Goal: Task Accomplishment & Management: Manage account settings

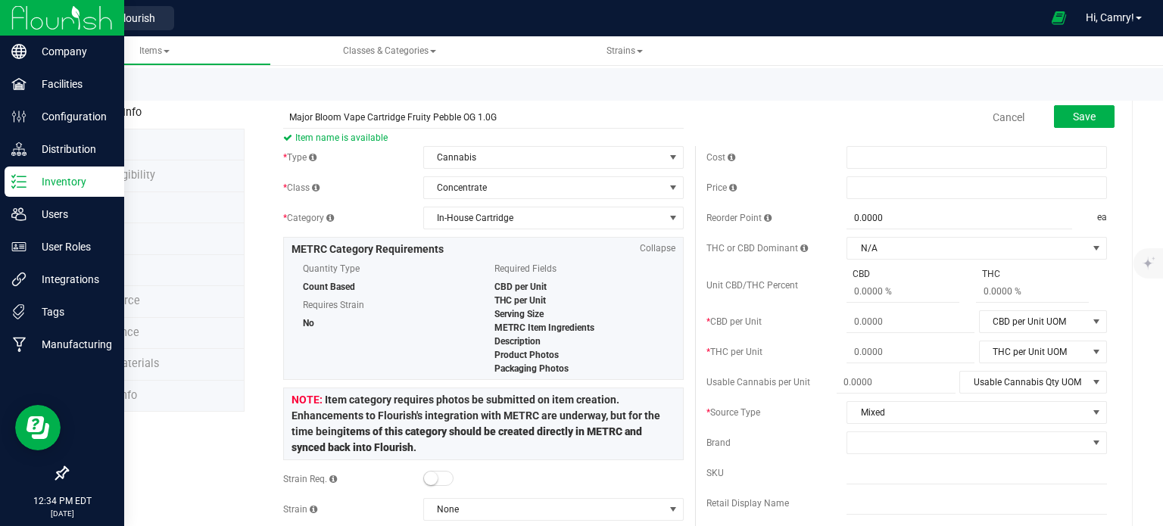
scroll to position [76, 0]
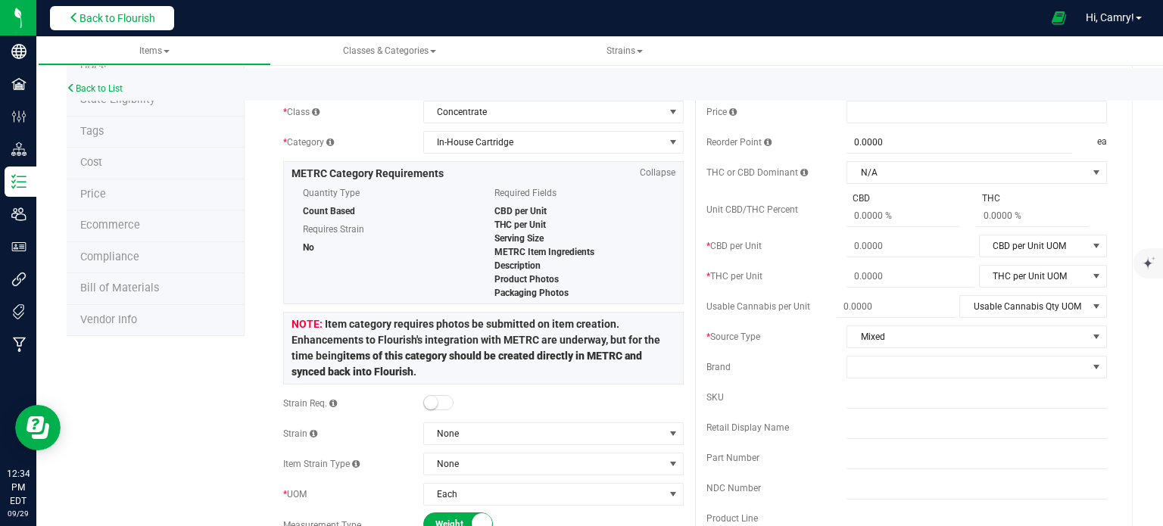
click at [154, 15] on span "Back to Flourish" at bounding box center [117, 18] width 76 height 12
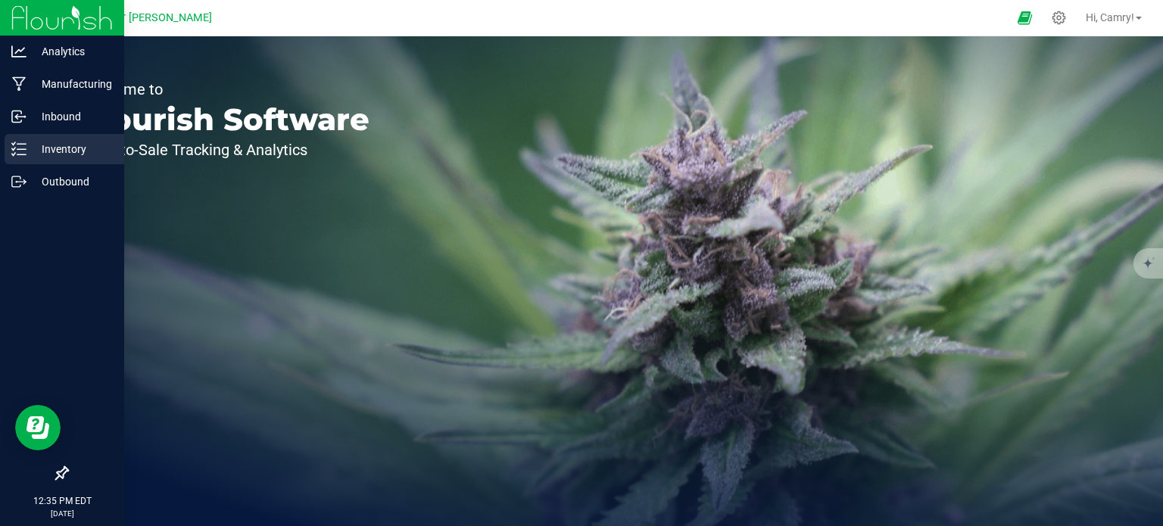
click at [6, 158] on div "Inventory" at bounding box center [65, 149] width 120 height 30
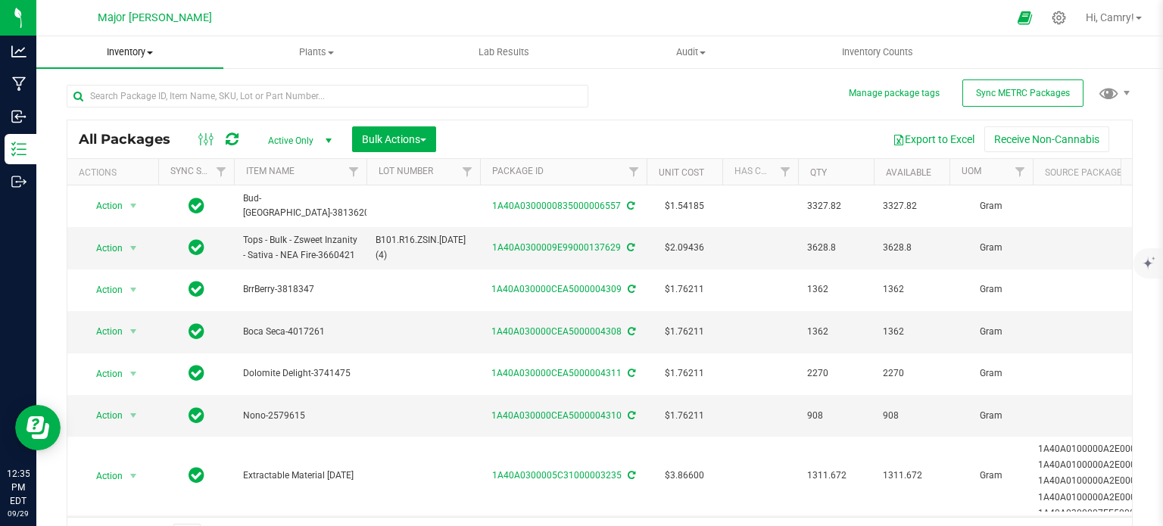
click at [100, 60] on uib-tab-heading "Inventory All packages All inventory Waste log Create inventory" at bounding box center [129, 52] width 187 height 32
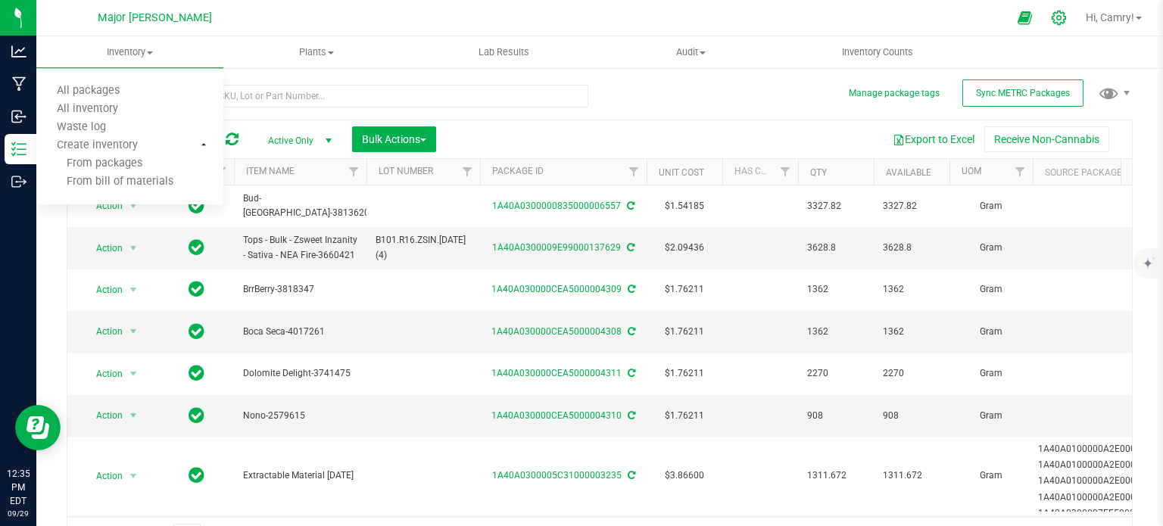
click at [1051, 14] on icon at bounding box center [1059, 18] width 16 height 16
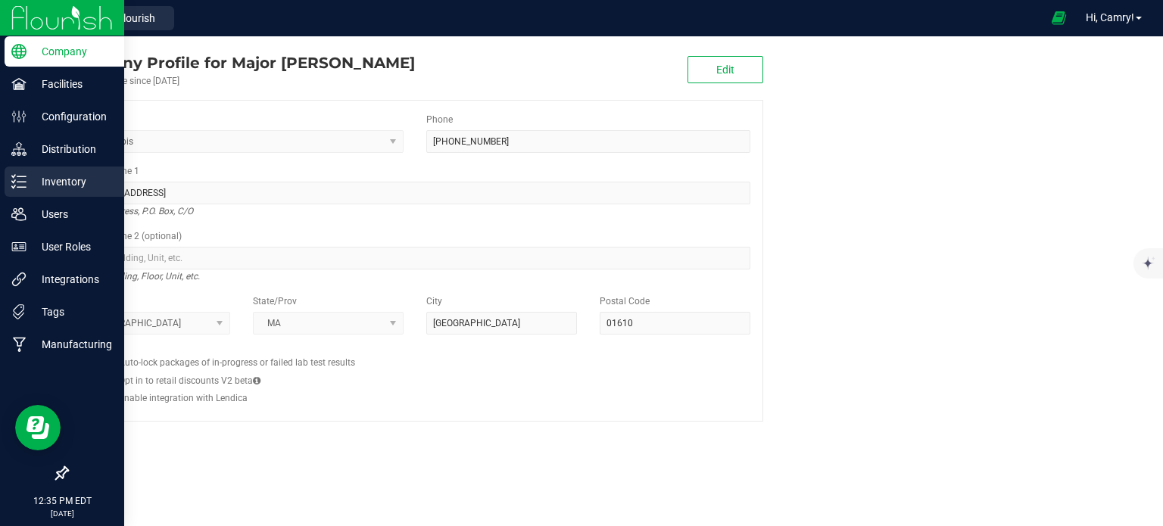
click at [48, 181] on p "Inventory" at bounding box center [71, 182] width 91 height 18
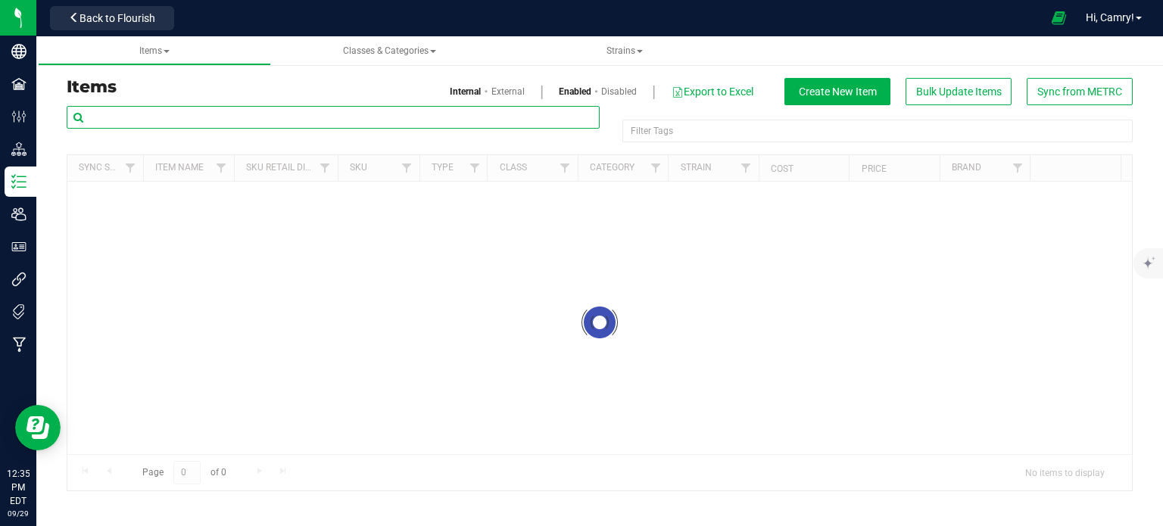
click at [220, 120] on input "text" at bounding box center [333, 117] width 533 height 23
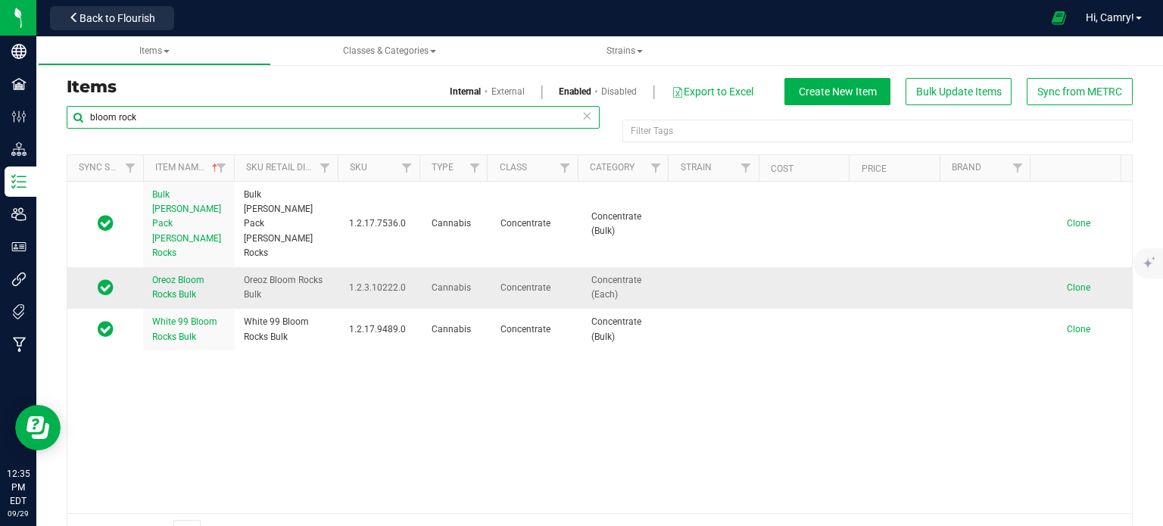
type input "bloom rock"
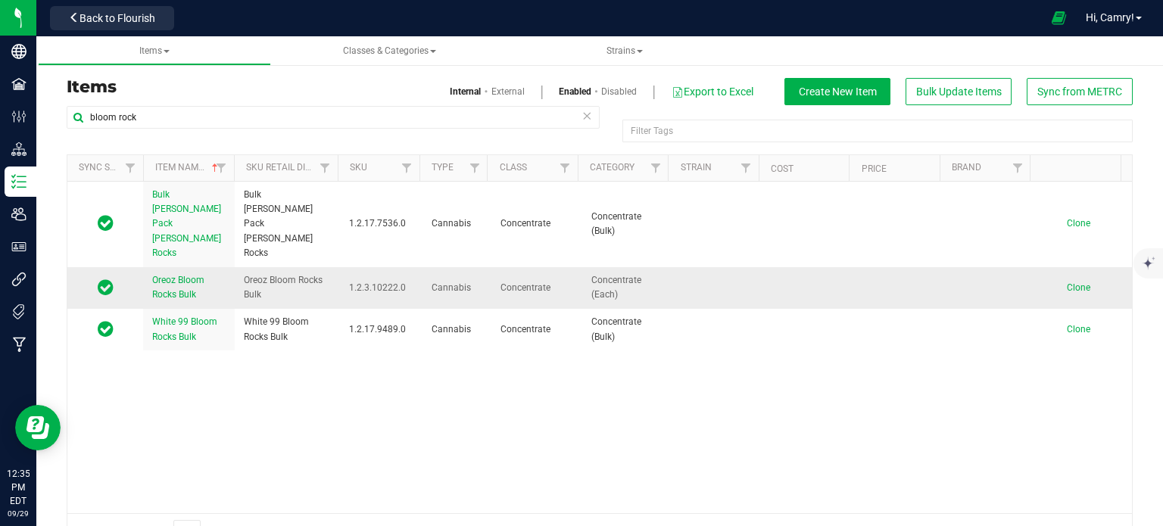
click at [164, 275] on span "Oreoz Bloom Rocks Bulk" at bounding box center [178, 287] width 52 height 25
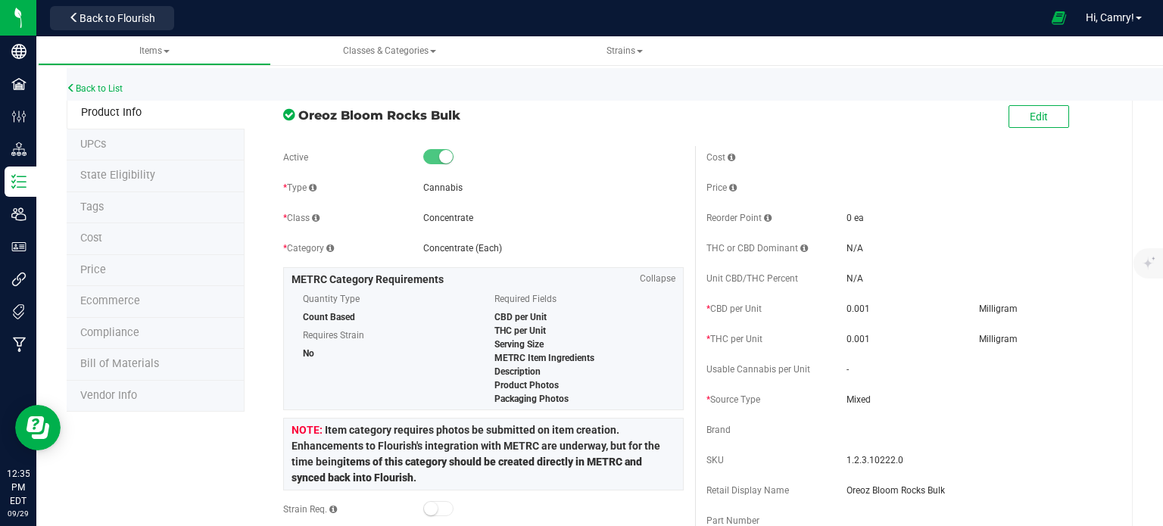
click at [103, 363] on span "Bill of Materials" at bounding box center [119, 363] width 79 height 13
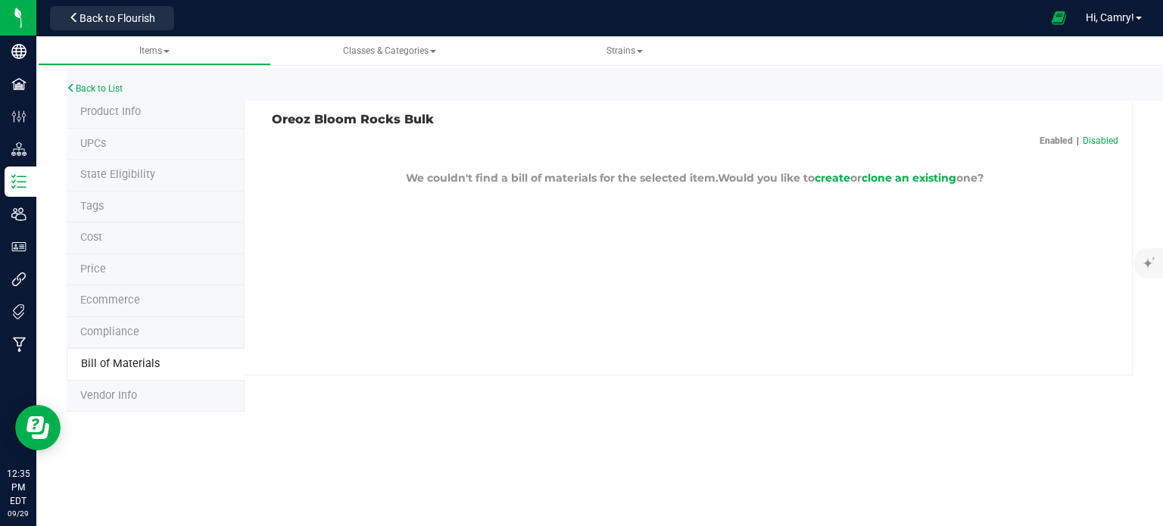
click at [113, 111] on span "Product Info" at bounding box center [110, 111] width 61 height 13
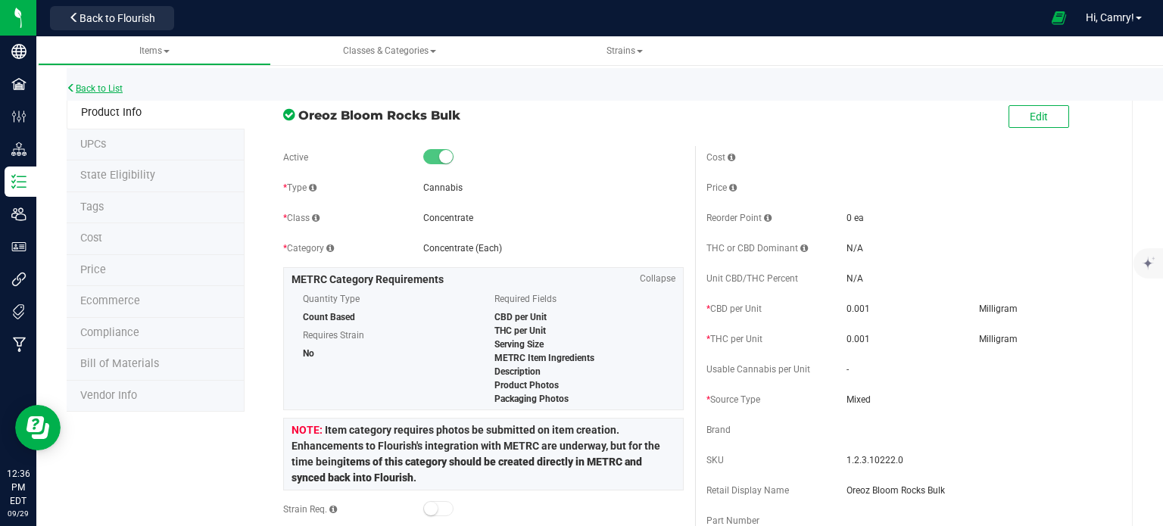
click at [121, 89] on link "Back to List" at bounding box center [95, 88] width 56 height 11
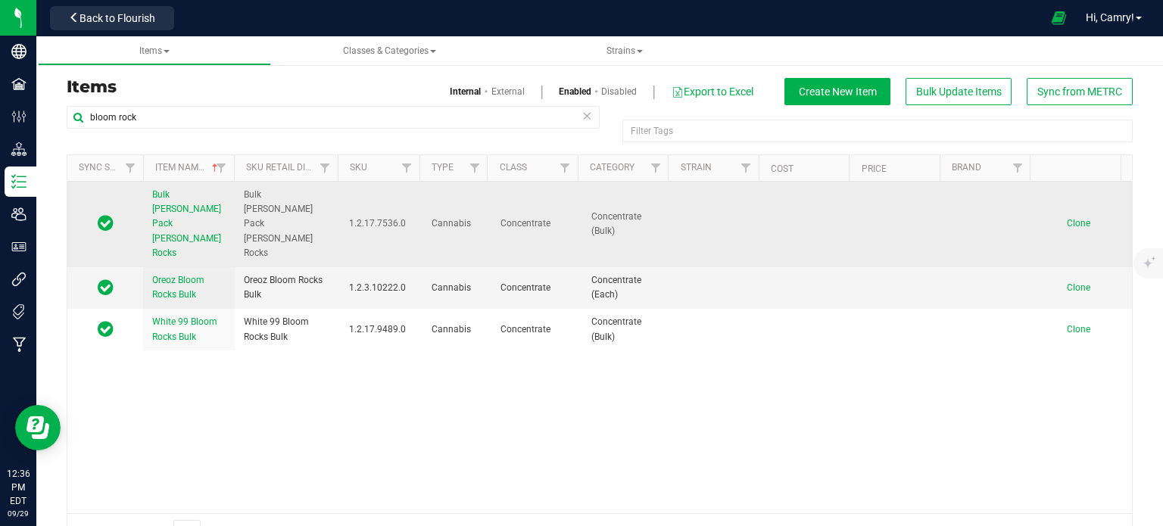
click at [178, 203] on span "Bulk [PERSON_NAME] Pack [PERSON_NAME] Rocks" at bounding box center [186, 223] width 69 height 69
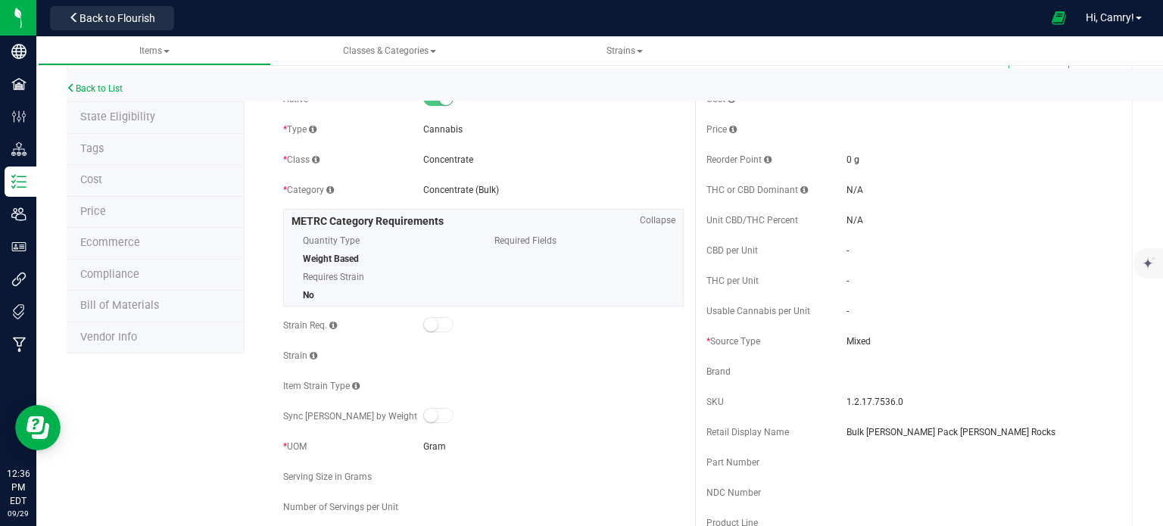
scroll to position [76, 0]
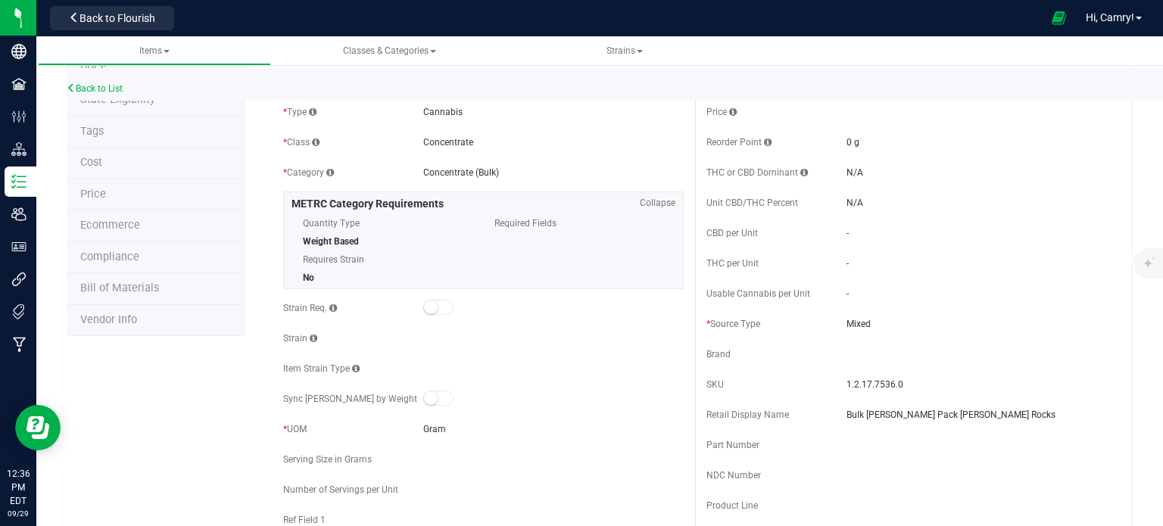
click at [90, 284] on span "Bill of Materials" at bounding box center [119, 288] width 79 height 13
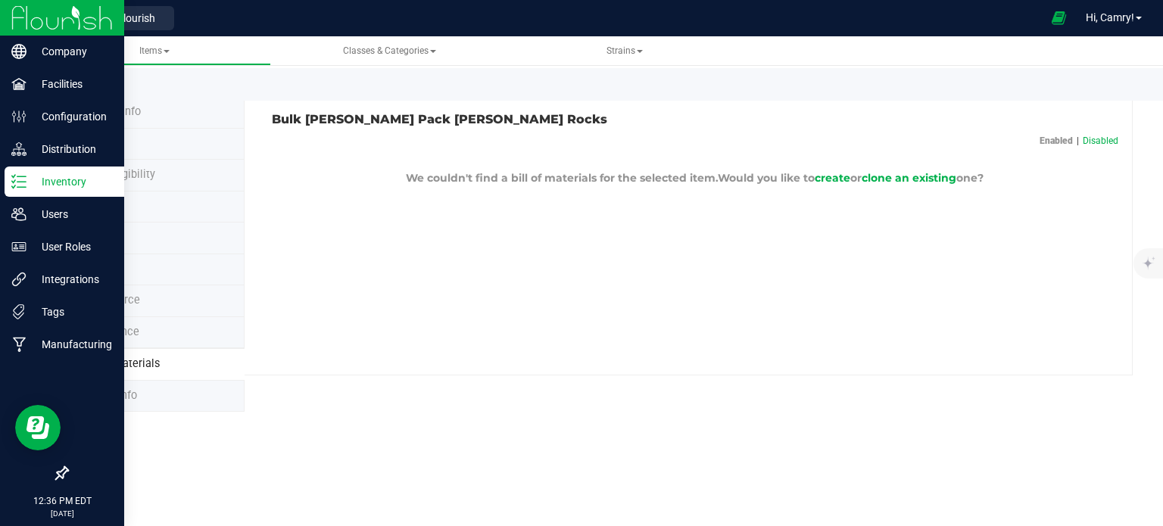
click at [15, 181] on icon at bounding box center [18, 181] width 15 height 15
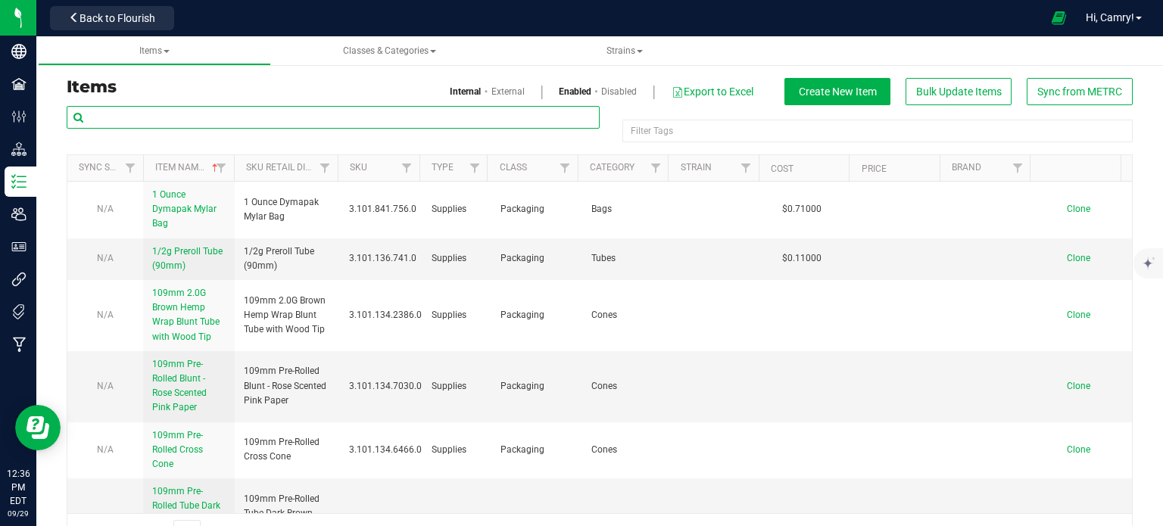
click at [159, 121] on input "text" at bounding box center [333, 117] width 533 height 23
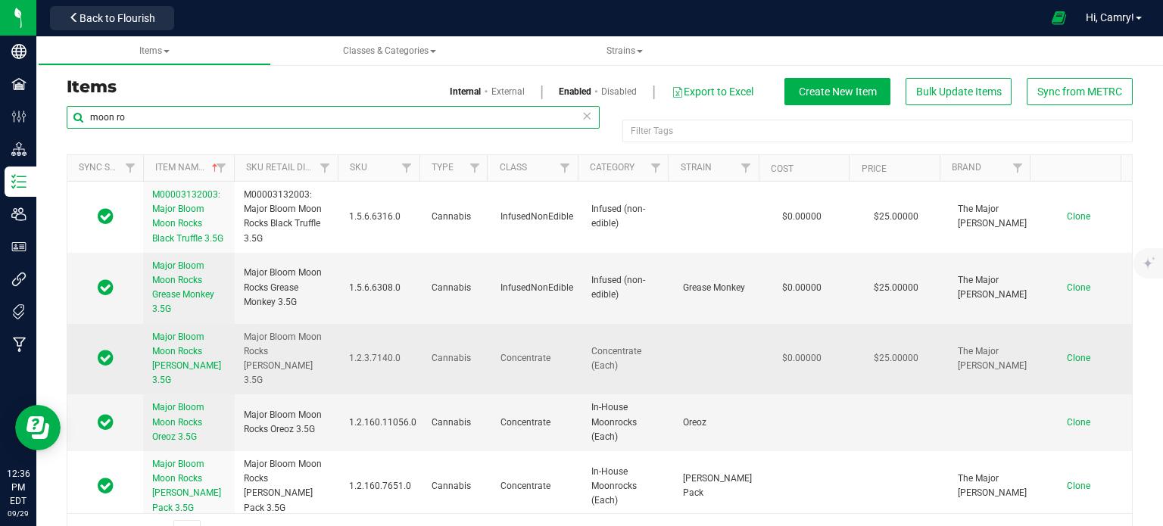
type input "moon ro"
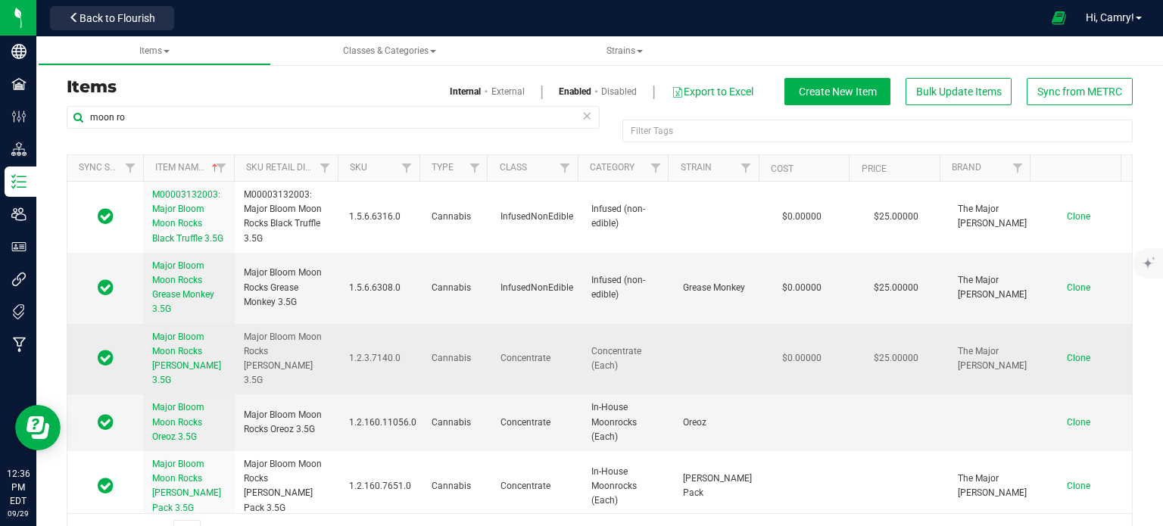
click at [167, 348] on span "Major Bloom Moon Rocks [PERSON_NAME] 3.5G" at bounding box center [186, 359] width 69 height 55
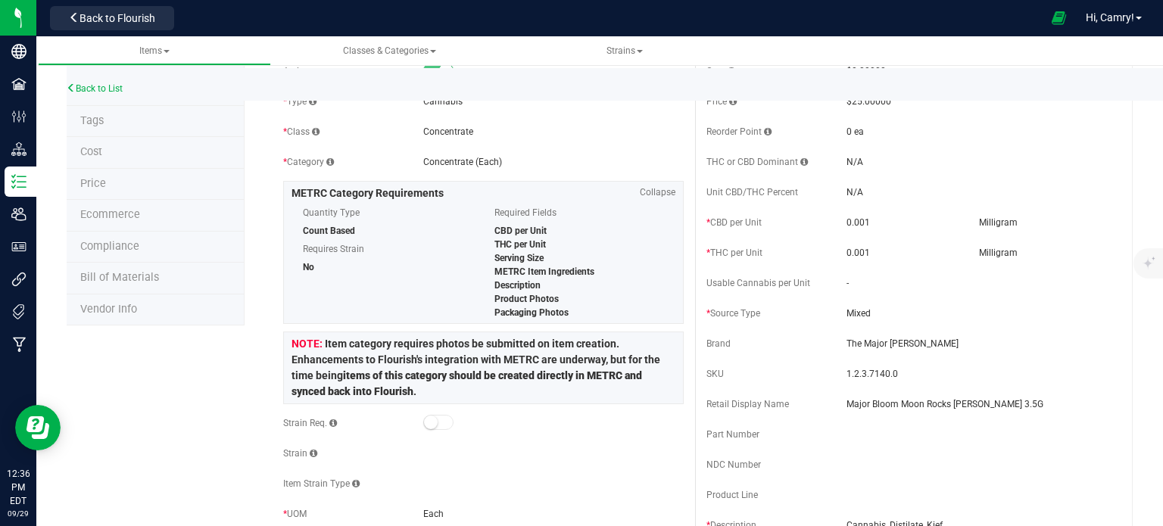
scroll to position [76, 0]
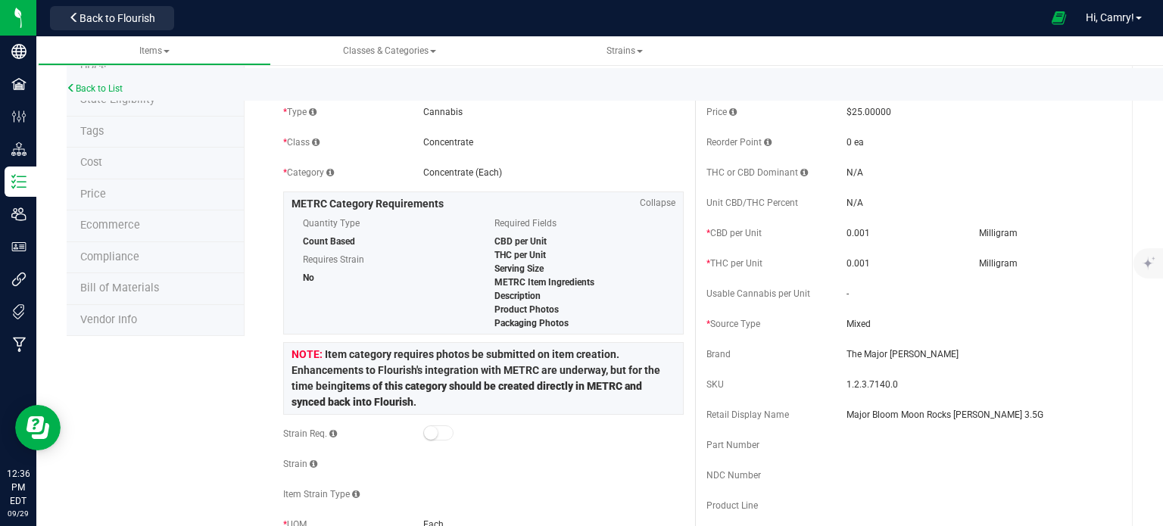
click at [130, 284] on span "Bill of Materials" at bounding box center [119, 288] width 79 height 13
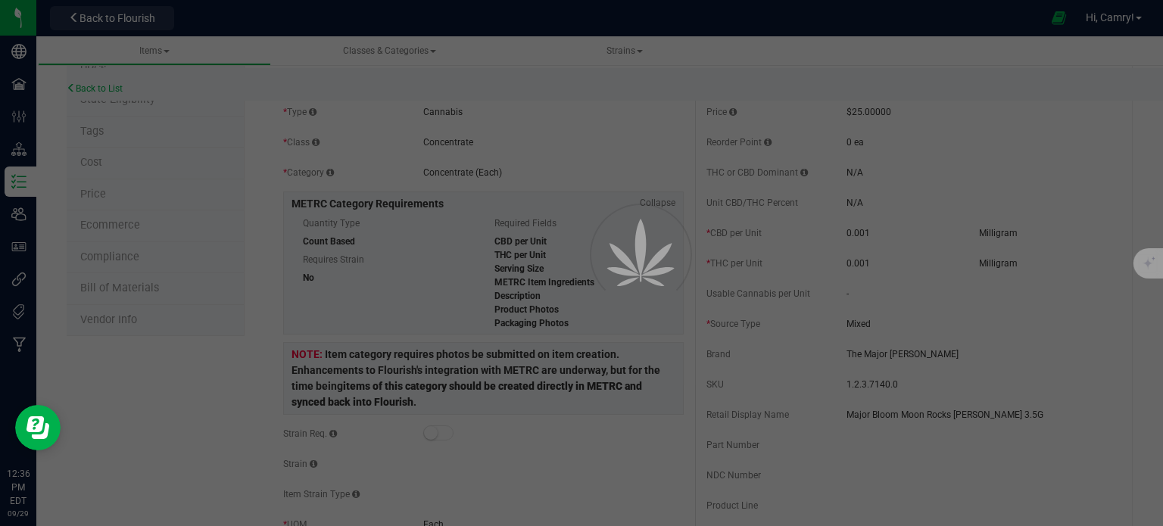
select select "411"
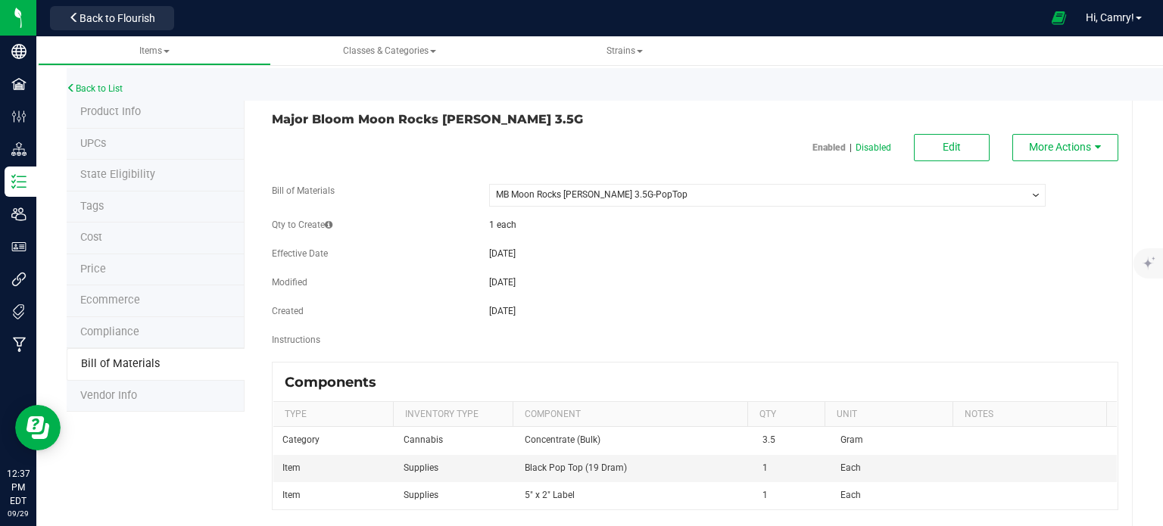
click at [127, 92] on div "Back to List" at bounding box center [648, 84] width 1163 height 33
click at [108, 77] on div "Back to List" at bounding box center [648, 84] width 1163 height 33
click at [113, 81] on div "Back to List" at bounding box center [648, 84] width 1163 height 33
click at [120, 86] on link "Back to List" at bounding box center [95, 88] width 56 height 11
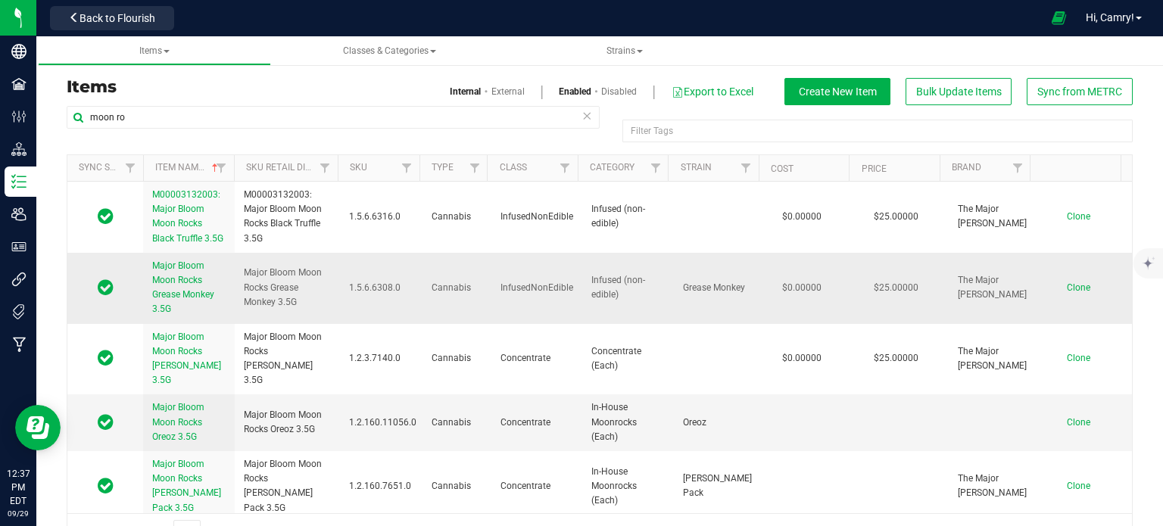
click at [178, 288] on link "Major Bloom Moon Rocks Grease Monkey 3.5G" at bounding box center [188, 288] width 73 height 58
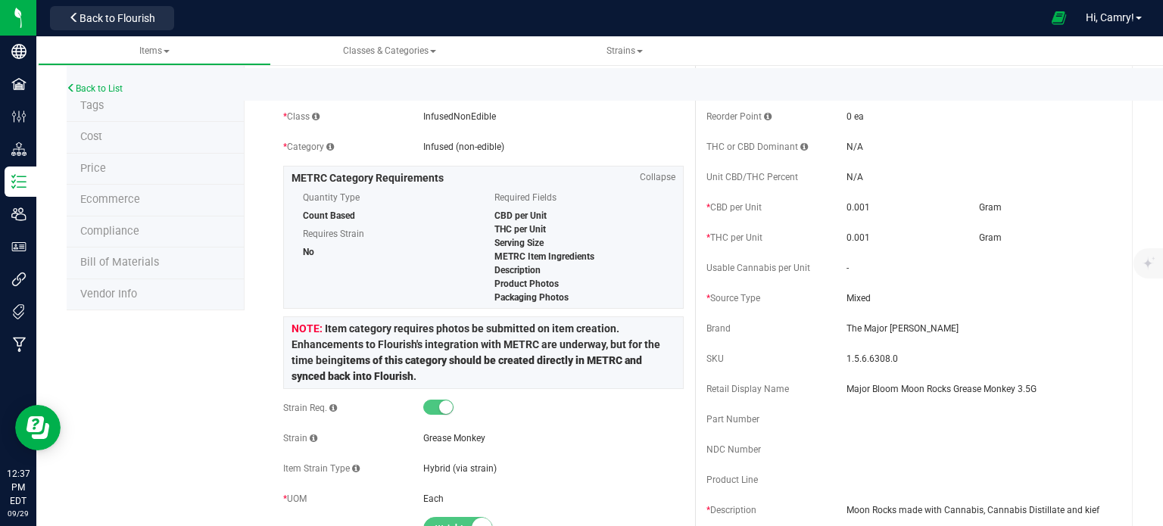
scroll to position [76, 0]
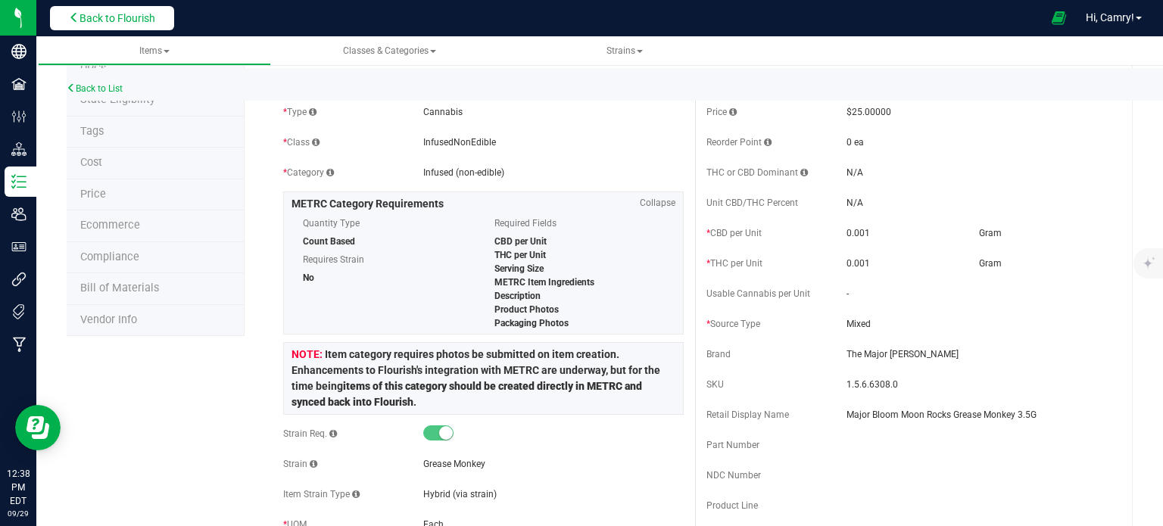
click at [164, 20] on button "Back to Flourish" at bounding box center [112, 18] width 124 height 24
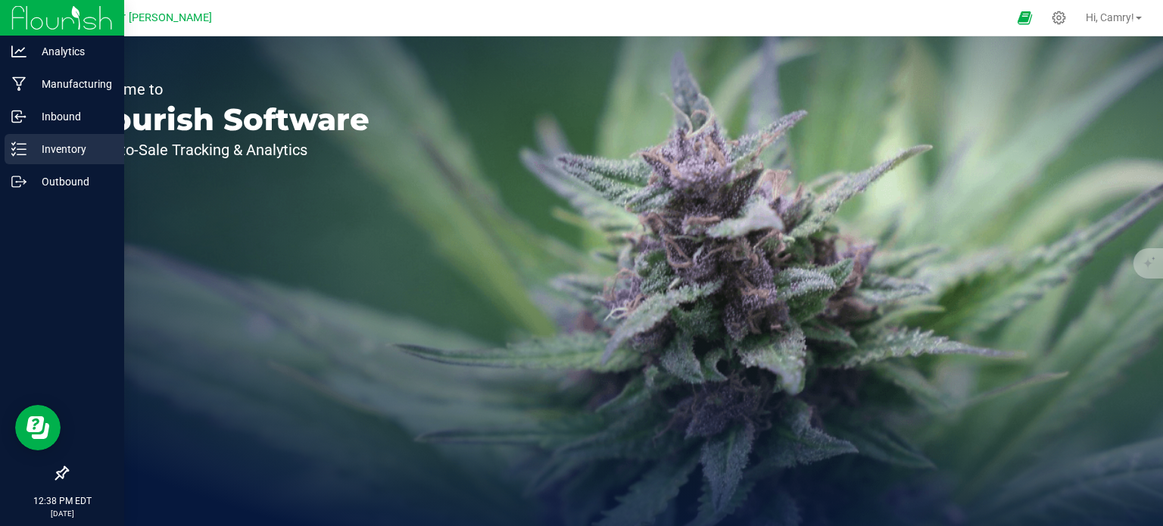
click at [20, 151] on icon at bounding box center [18, 149] width 15 height 15
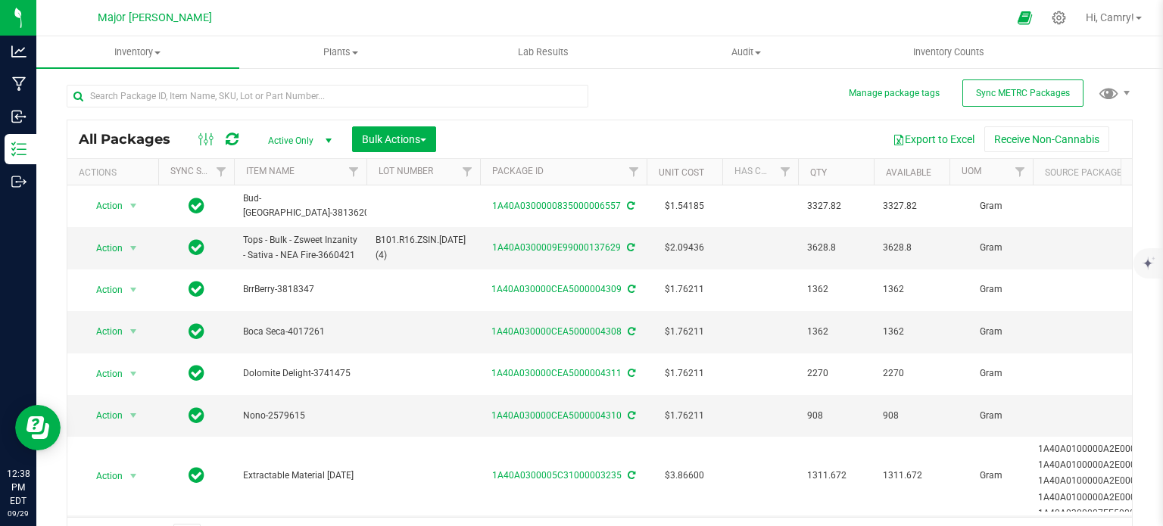
click at [230, 136] on icon at bounding box center [232, 139] width 13 height 15
click at [242, 94] on input "text" at bounding box center [328, 96] width 522 height 23
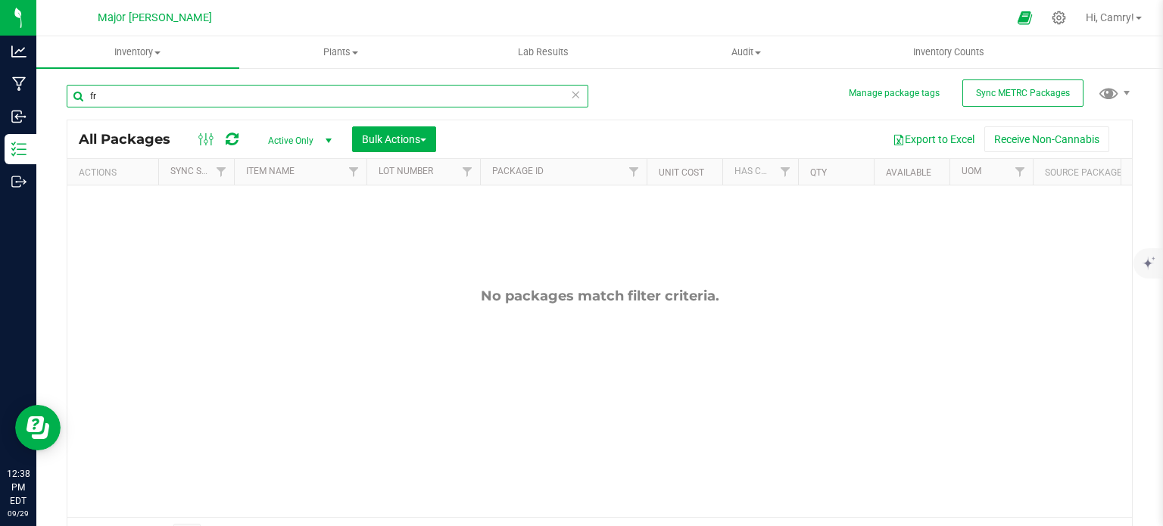
type input "f"
type input "3262"
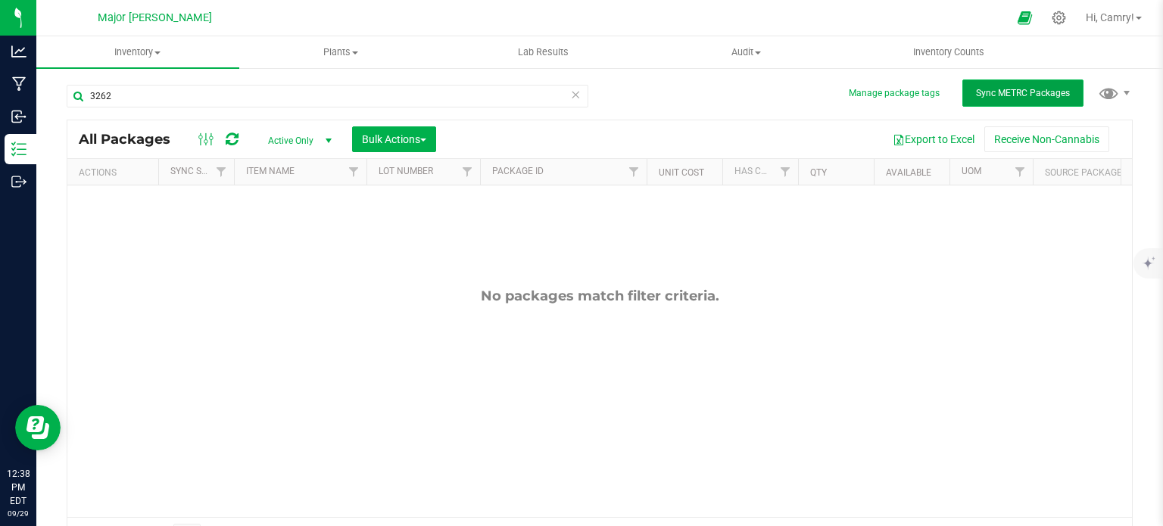
click at [1048, 99] on button "Sync METRC Packages" at bounding box center [1022, 92] width 121 height 27
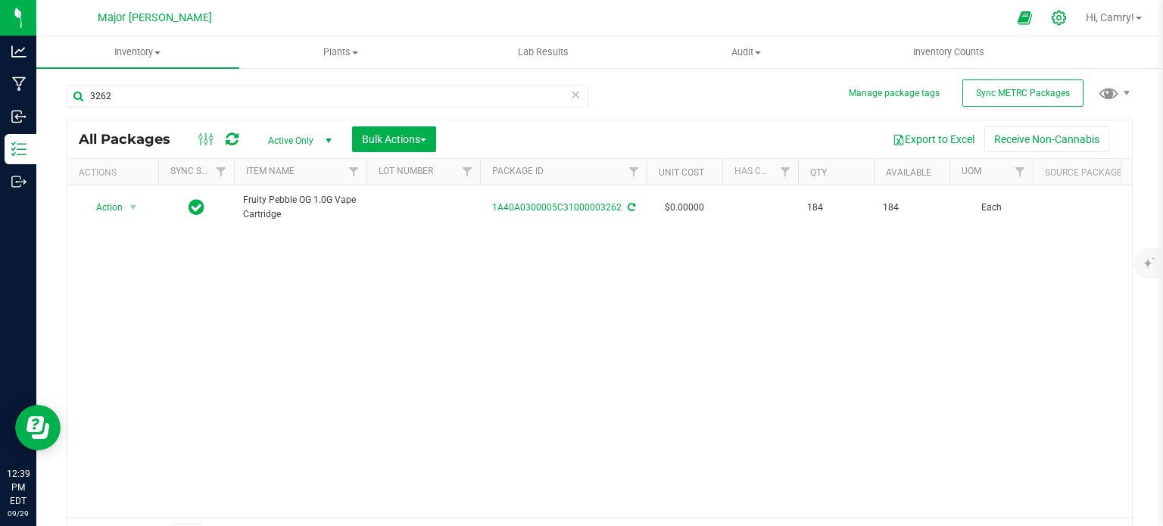
click at [1053, 17] on icon at bounding box center [1059, 18] width 16 height 16
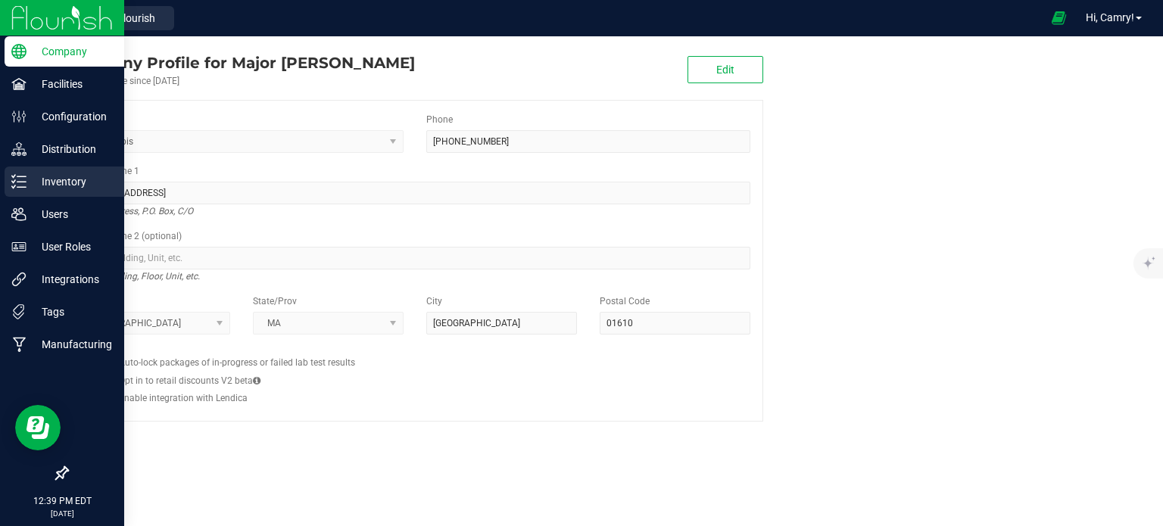
click at [21, 179] on icon at bounding box center [18, 181] width 15 height 15
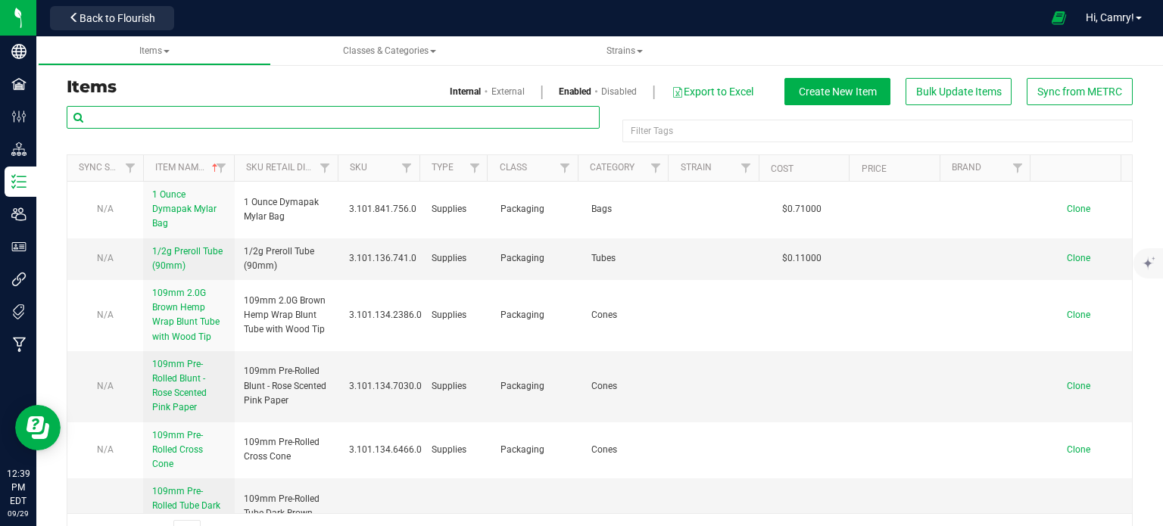
click at [171, 122] on input "text" at bounding box center [333, 117] width 533 height 23
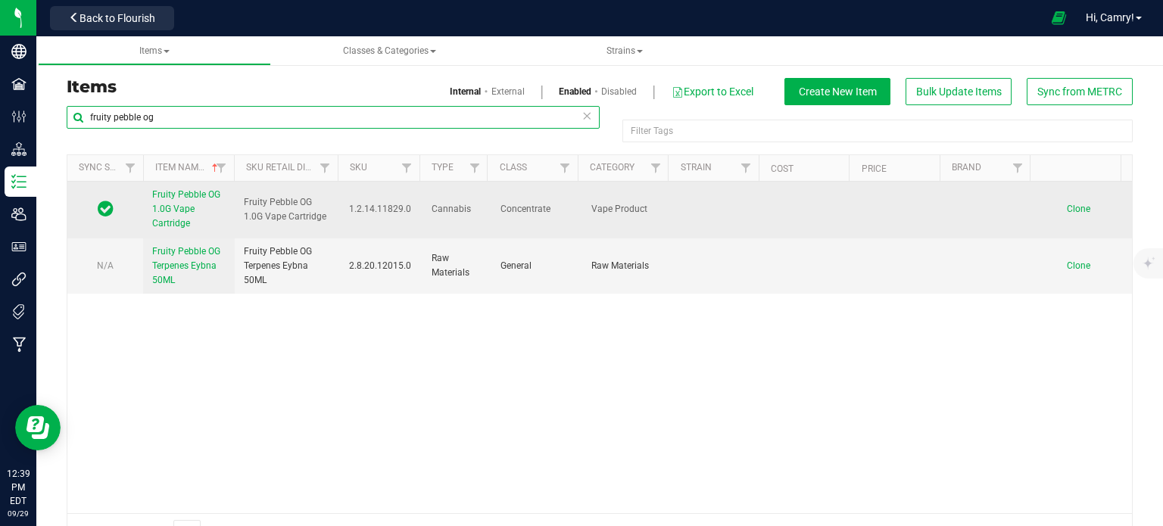
type input "fruity pebble og"
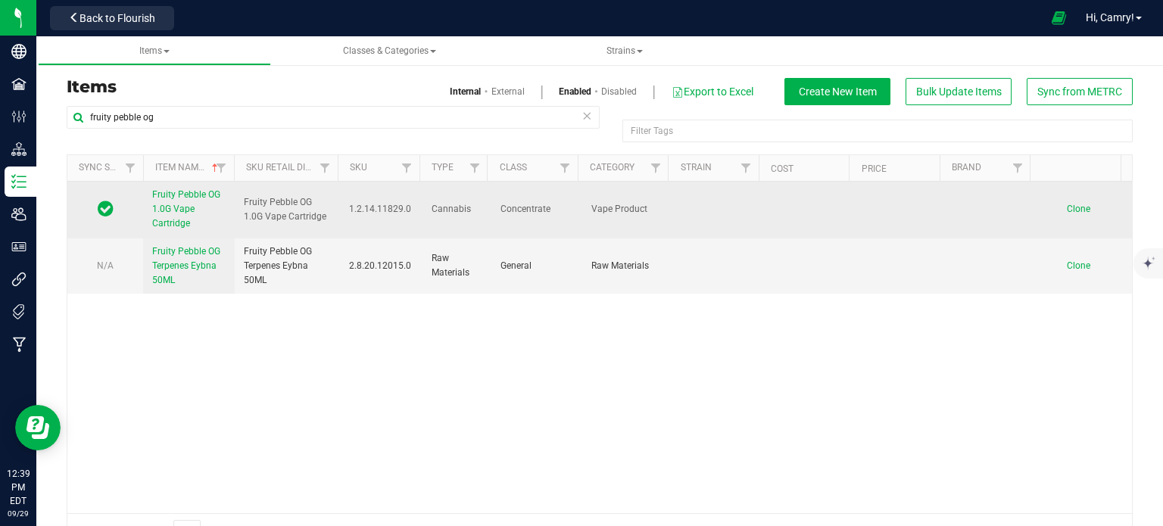
click at [183, 214] on link "Fruity Pebble OG 1.0G Vape Cartridge" at bounding box center [188, 210] width 73 height 44
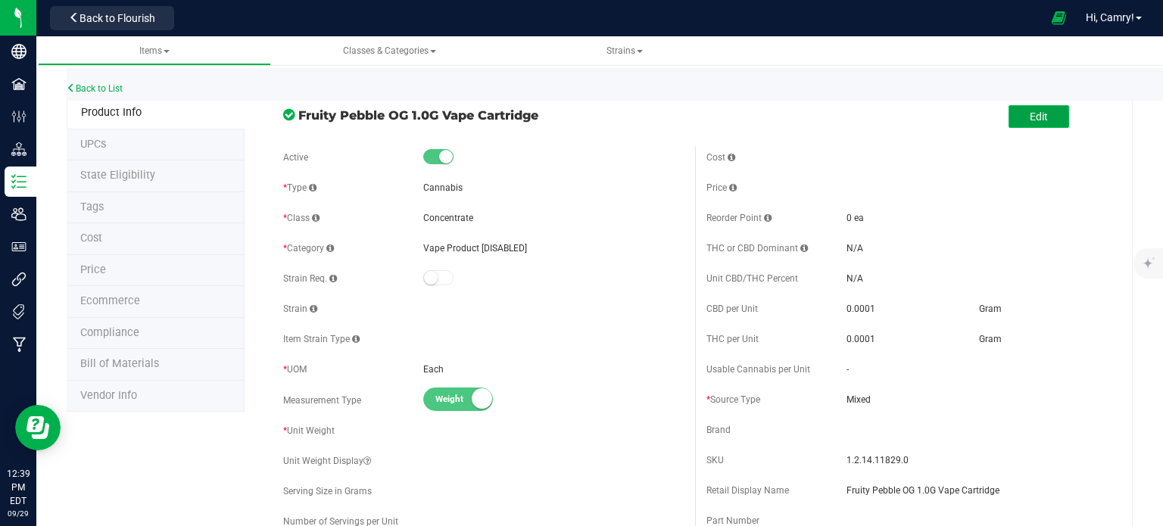
click at [1035, 116] on span "Edit" at bounding box center [1039, 117] width 18 height 12
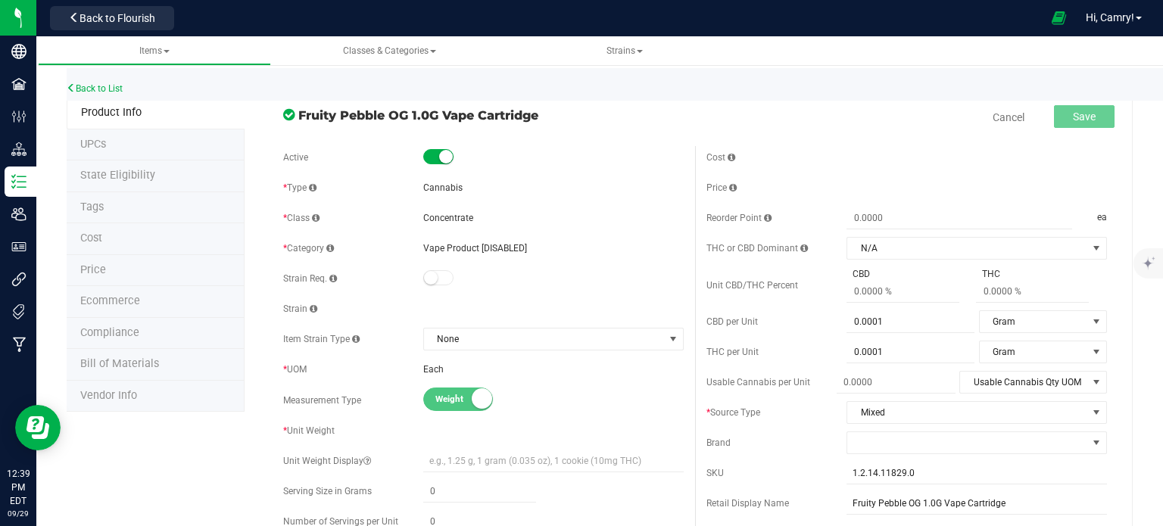
click at [517, 250] on span "Vape Product [DISABLED]" at bounding box center [475, 248] width 104 height 11
click at [136, 359] on span "Bill of Materials" at bounding box center [119, 363] width 79 height 13
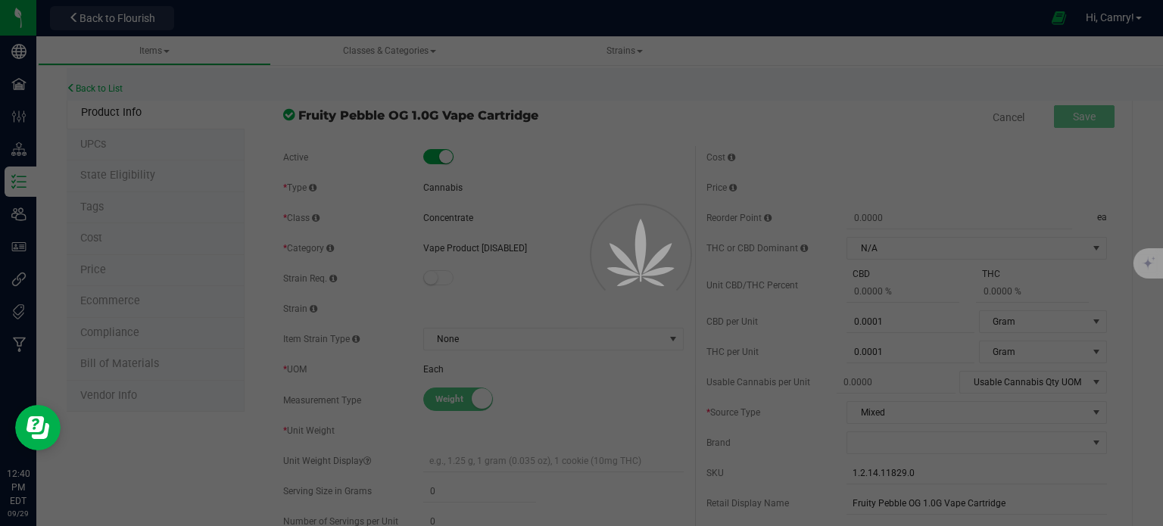
select select "866"
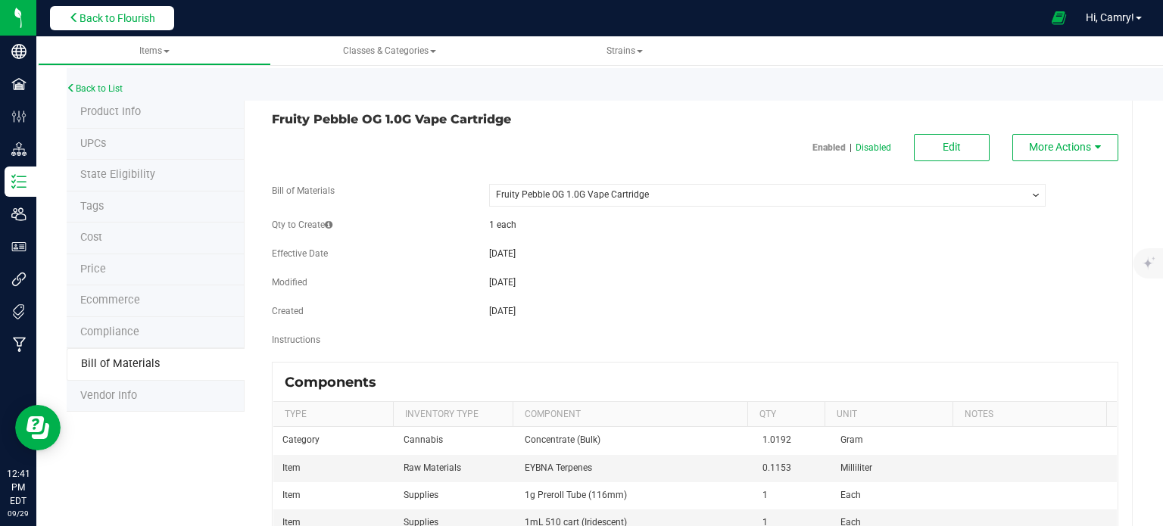
click at [136, 17] on span "Back to Flourish" at bounding box center [117, 18] width 76 height 12
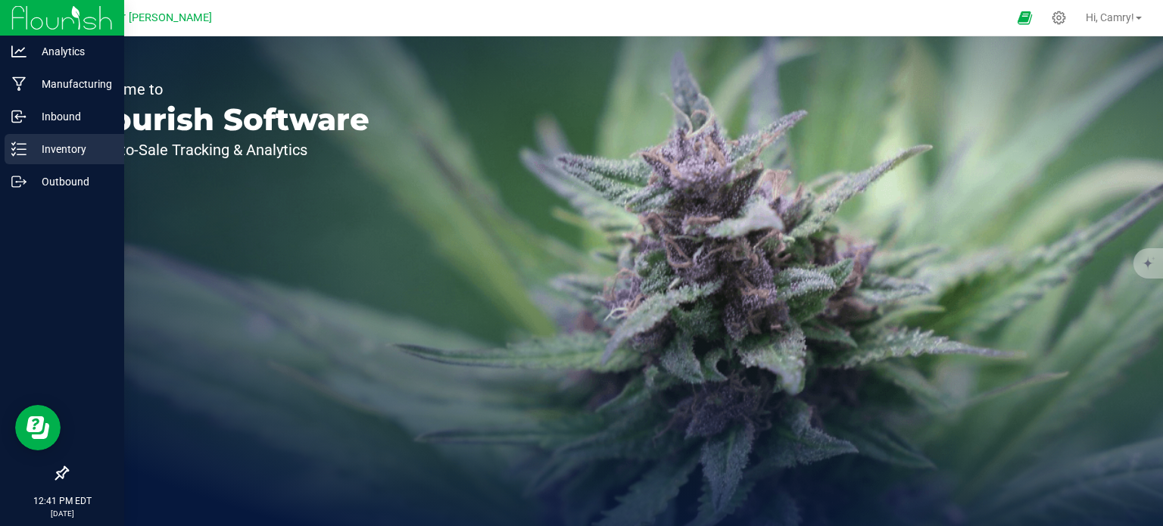
click at [22, 151] on icon at bounding box center [18, 149] width 15 height 15
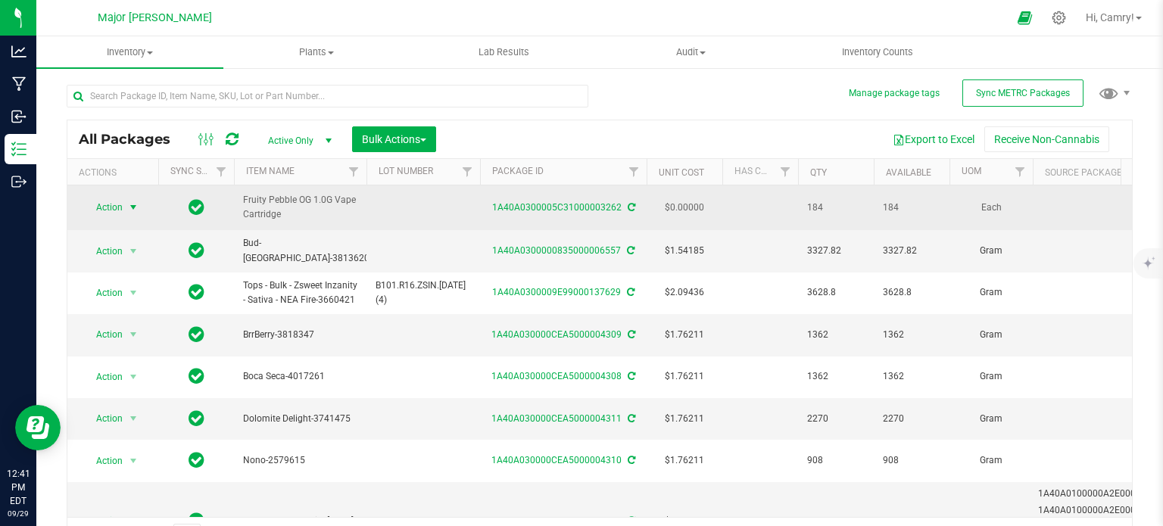
click at [115, 203] on span "Action" at bounding box center [103, 207] width 41 height 21
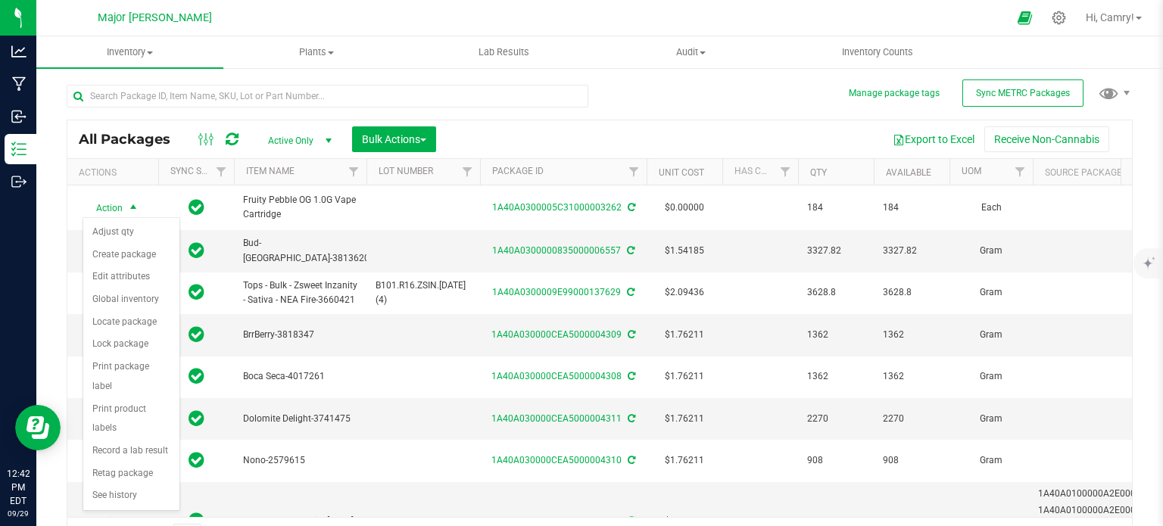
click at [369, 28] on div at bounding box center [639, 18] width 737 height 30
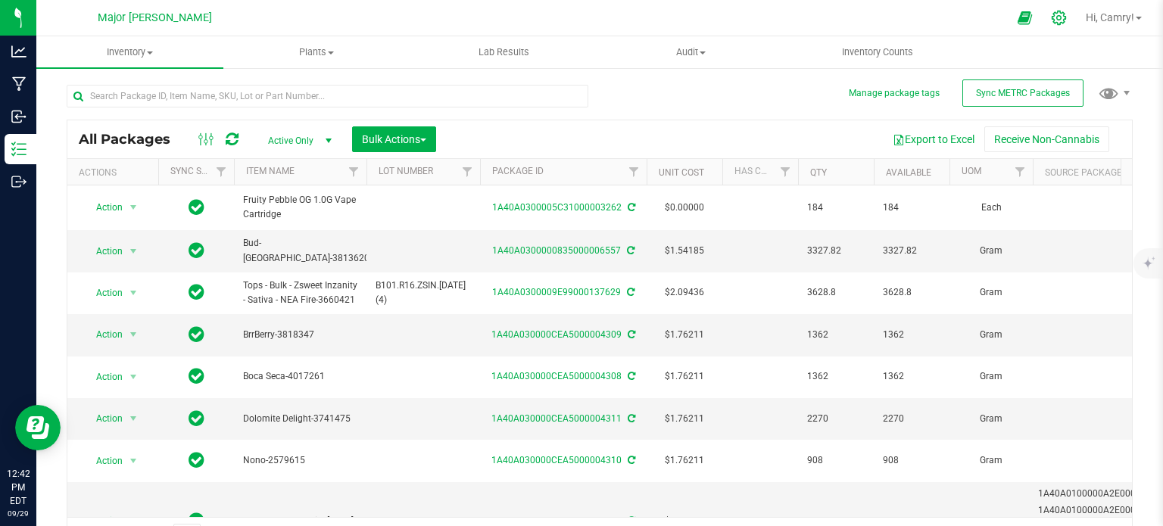
click at [1051, 20] on icon at bounding box center [1059, 18] width 16 height 16
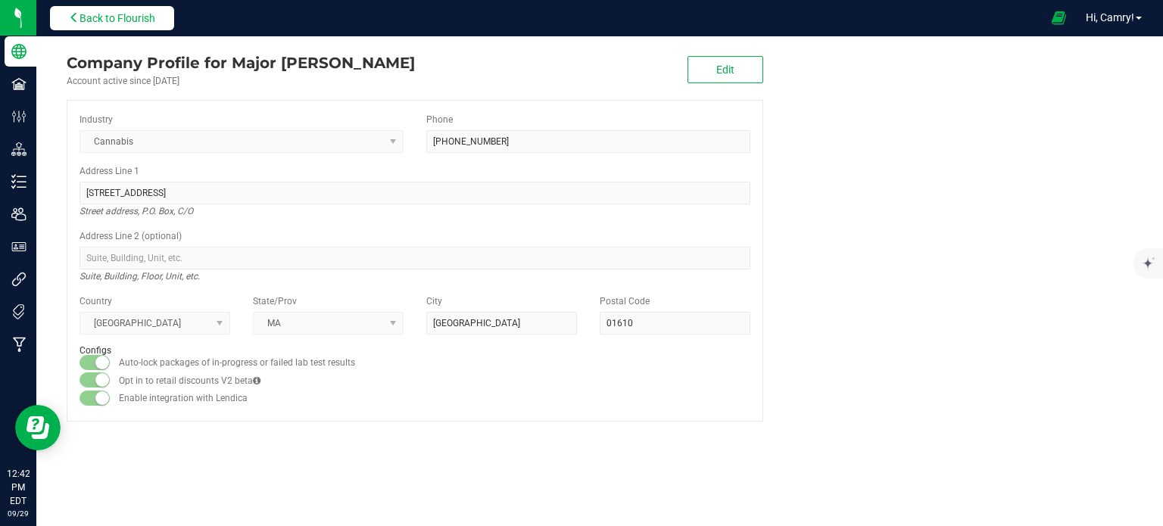
click at [129, 14] on span "Back to Flourish" at bounding box center [117, 18] width 76 height 12
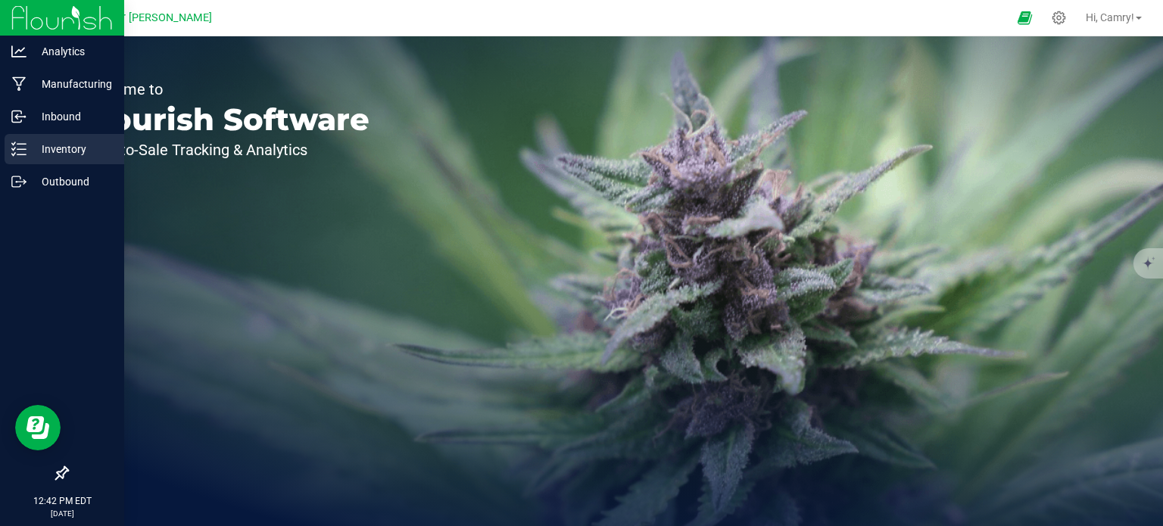
click at [6, 145] on div "Inventory" at bounding box center [65, 149] width 120 height 30
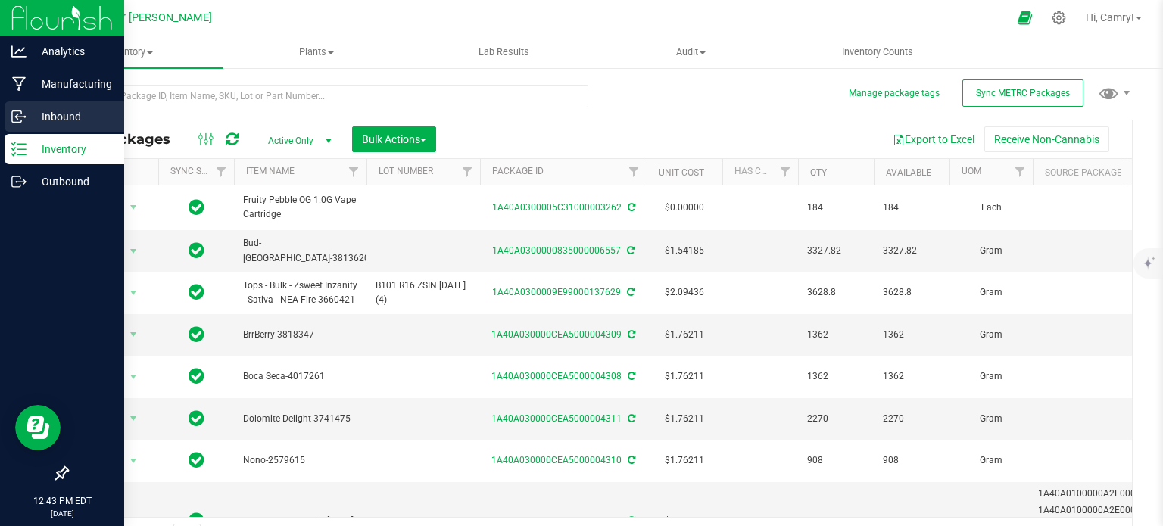
click at [89, 111] on p "Inbound" at bounding box center [71, 116] width 91 height 18
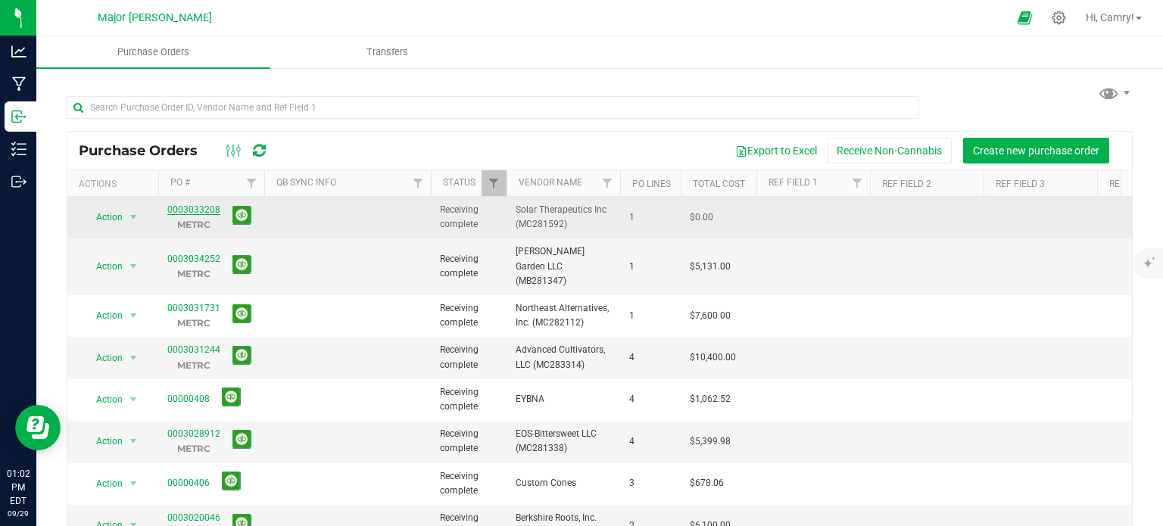
click at [207, 207] on link "0003033208" at bounding box center [193, 209] width 53 height 11
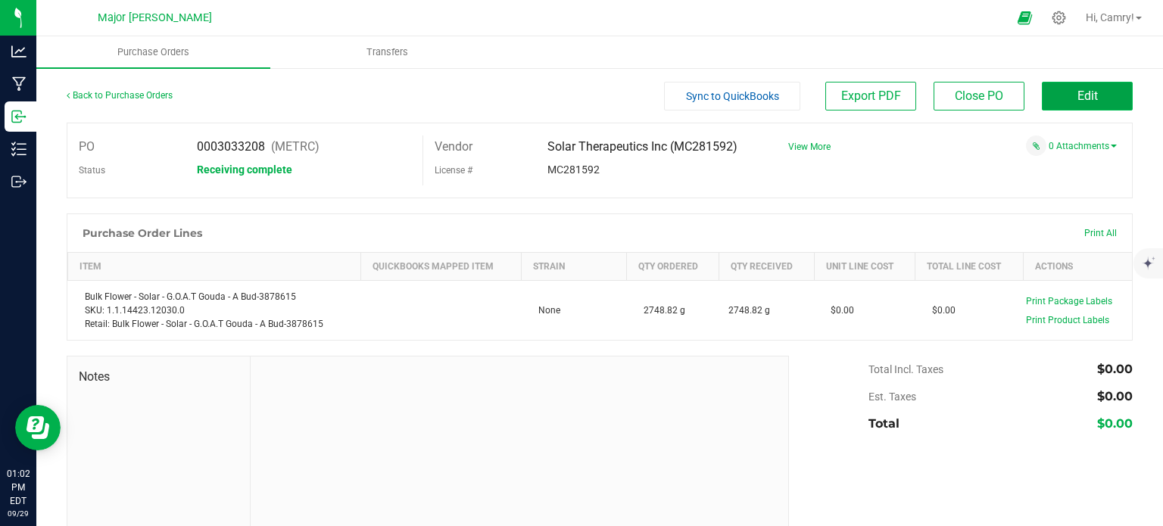
click at [1077, 90] on span "Edit" at bounding box center [1087, 96] width 20 height 14
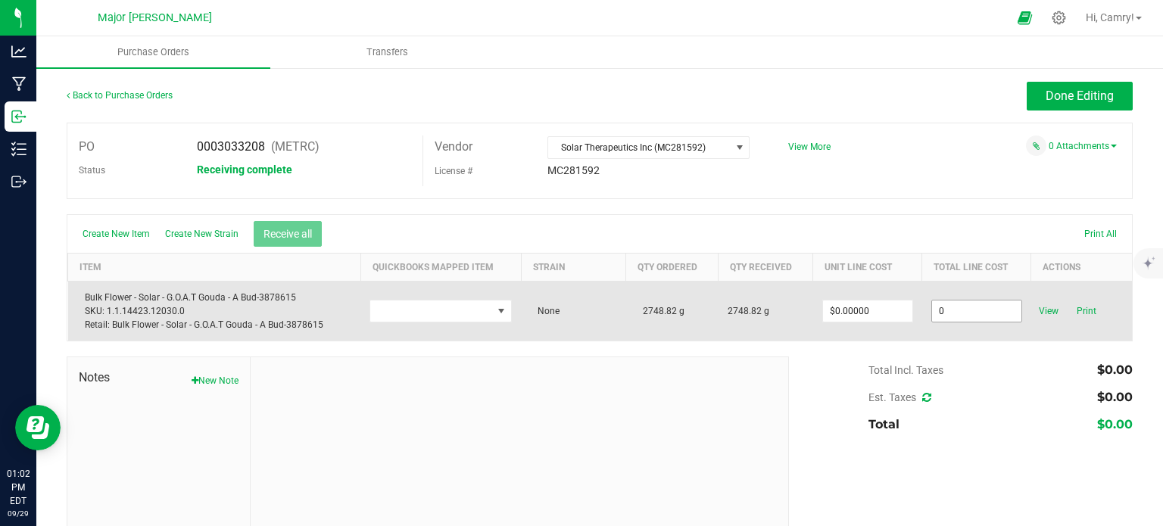
click at [961, 310] on input "0" at bounding box center [976, 311] width 89 height 21
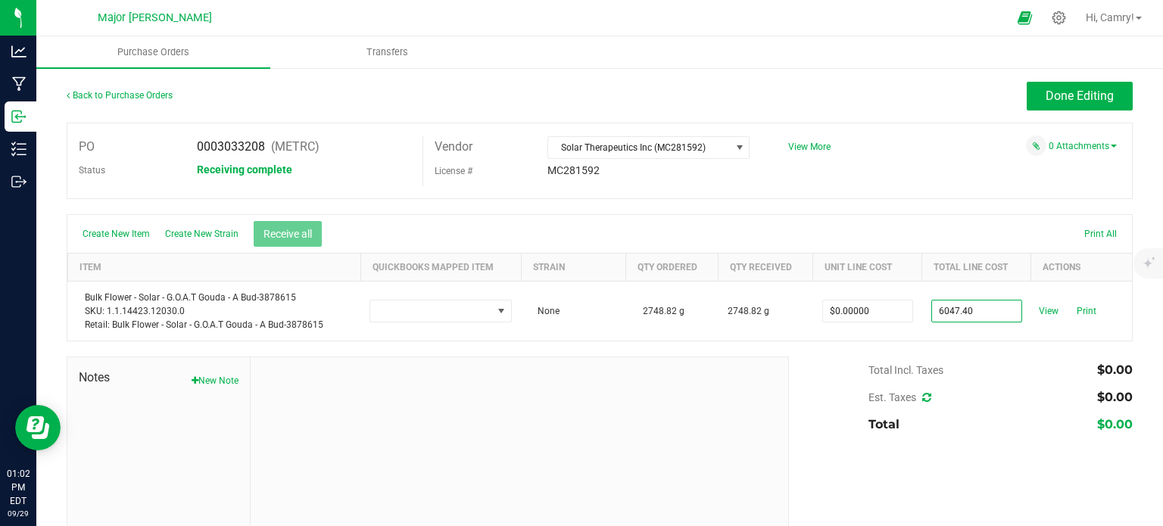
type input "$6,047.40000"
click at [836, 228] on body "Analytics Manufacturing Inbound Inventory Outbound 01:02 PM EDT [DATE] 09/29 Ma…" at bounding box center [581, 263] width 1163 height 526
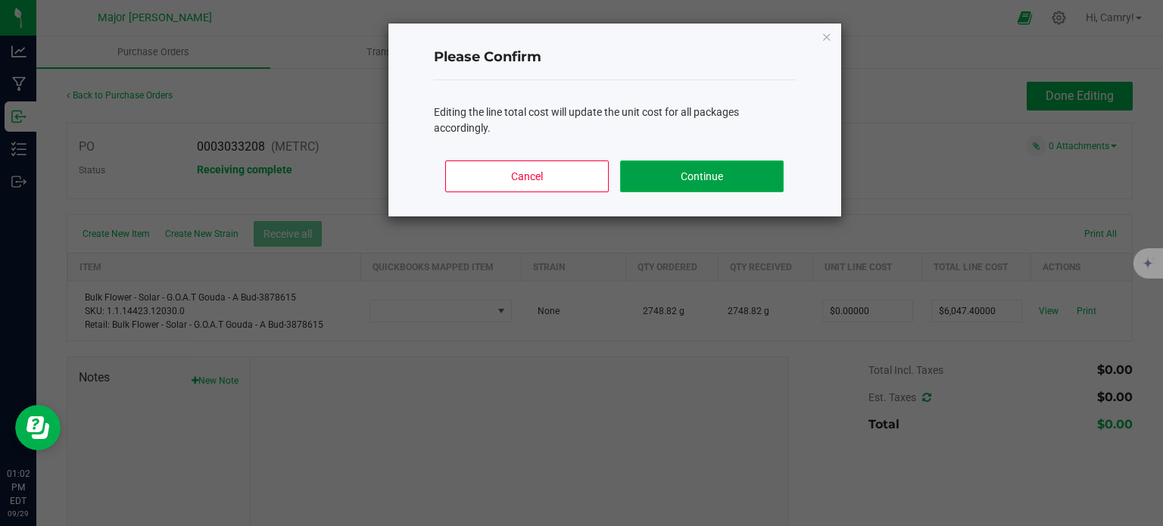
click at [693, 170] on button "Continue" at bounding box center [701, 176] width 163 height 32
type input "$2.20000"
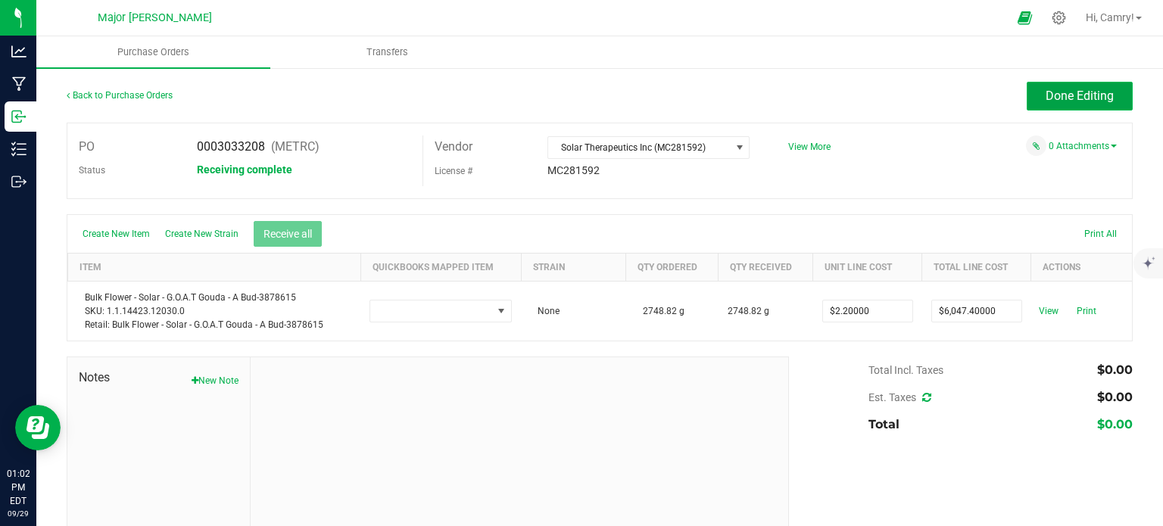
click at [1045, 92] on span "Done Editing" at bounding box center [1079, 96] width 68 height 14
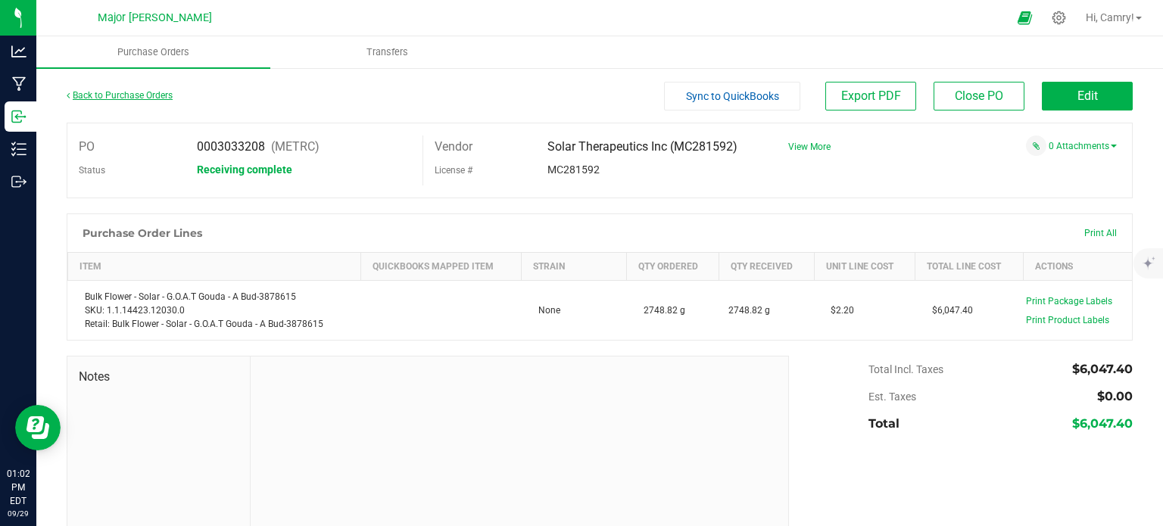
click at [139, 99] on link "Back to Purchase Orders" at bounding box center [120, 95] width 106 height 11
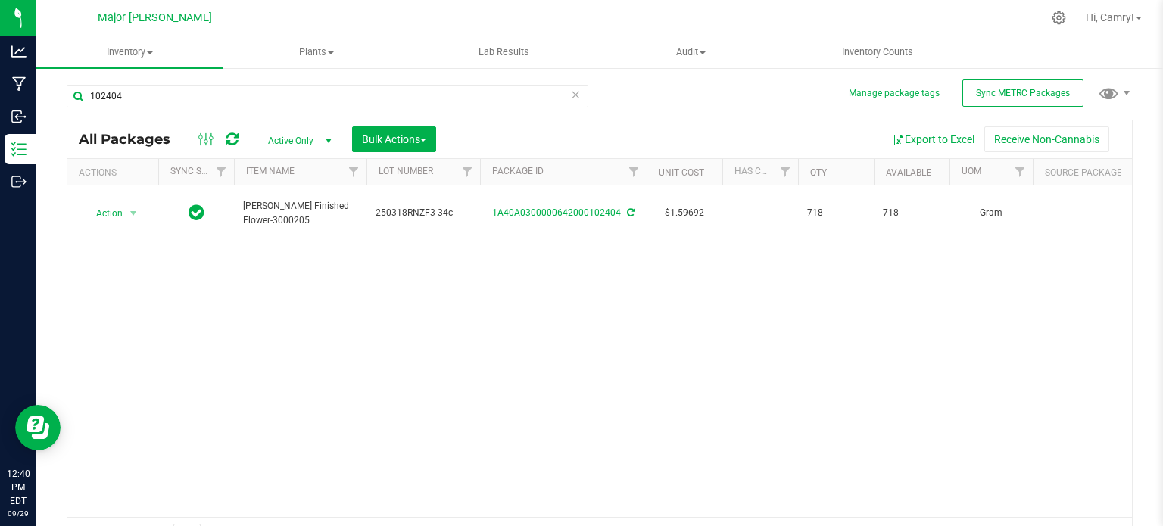
scroll to position [0, 3191]
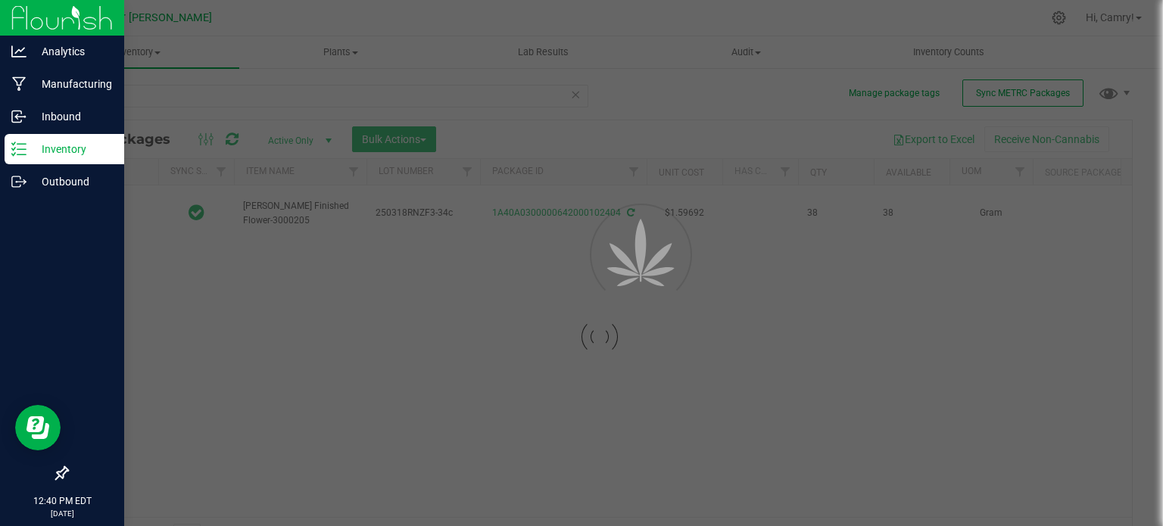
click at [21, 154] on icon at bounding box center [18, 149] width 15 height 15
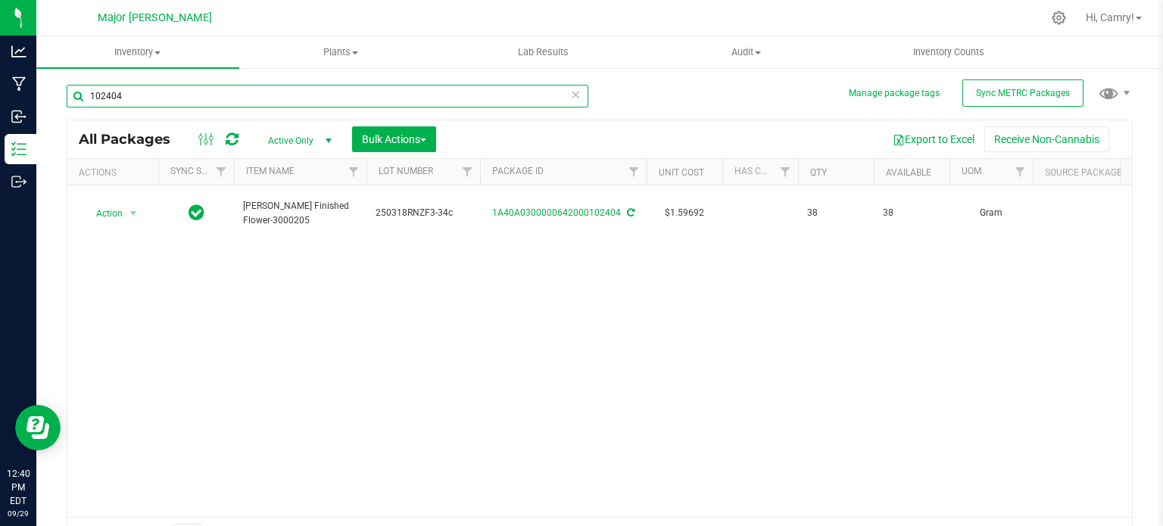
click at [192, 93] on input "102404" at bounding box center [328, 96] width 522 height 23
type input "1"
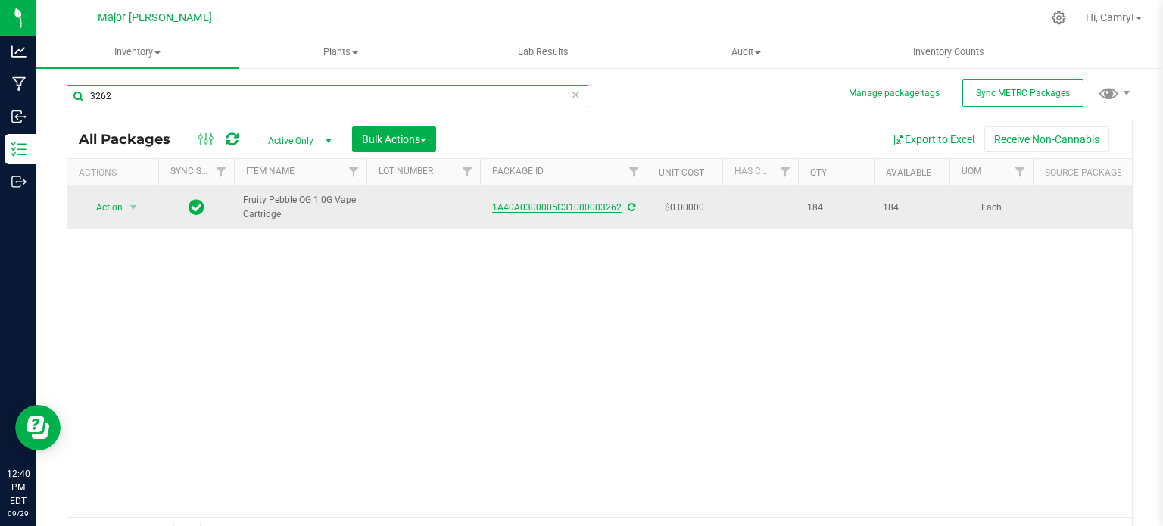
type input "3262"
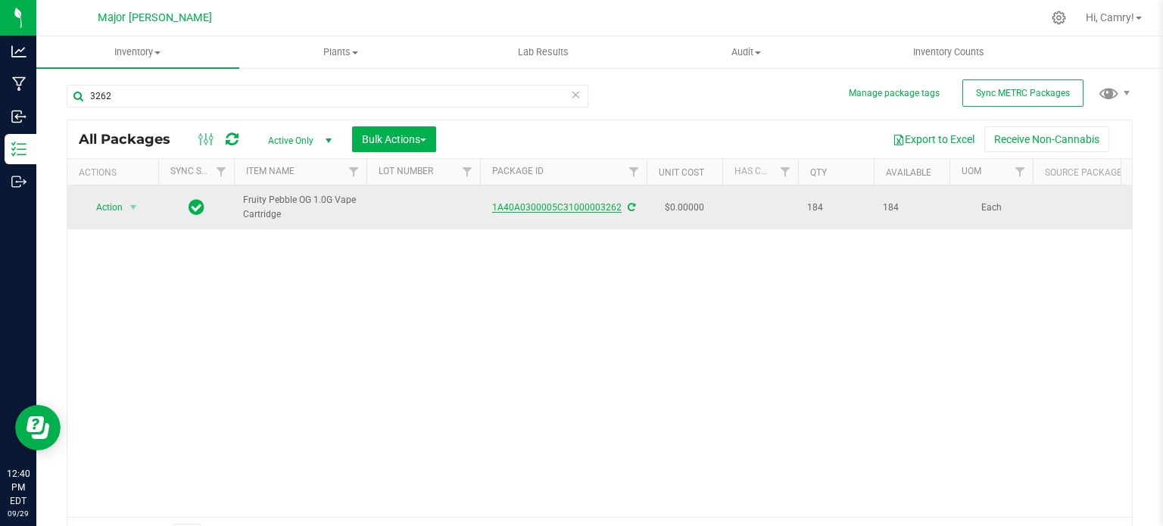
click at [574, 205] on link "1A40A0300005C31000003262" at bounding box center [556, 207] width 129 height 11
